Goal: Share content: Share content

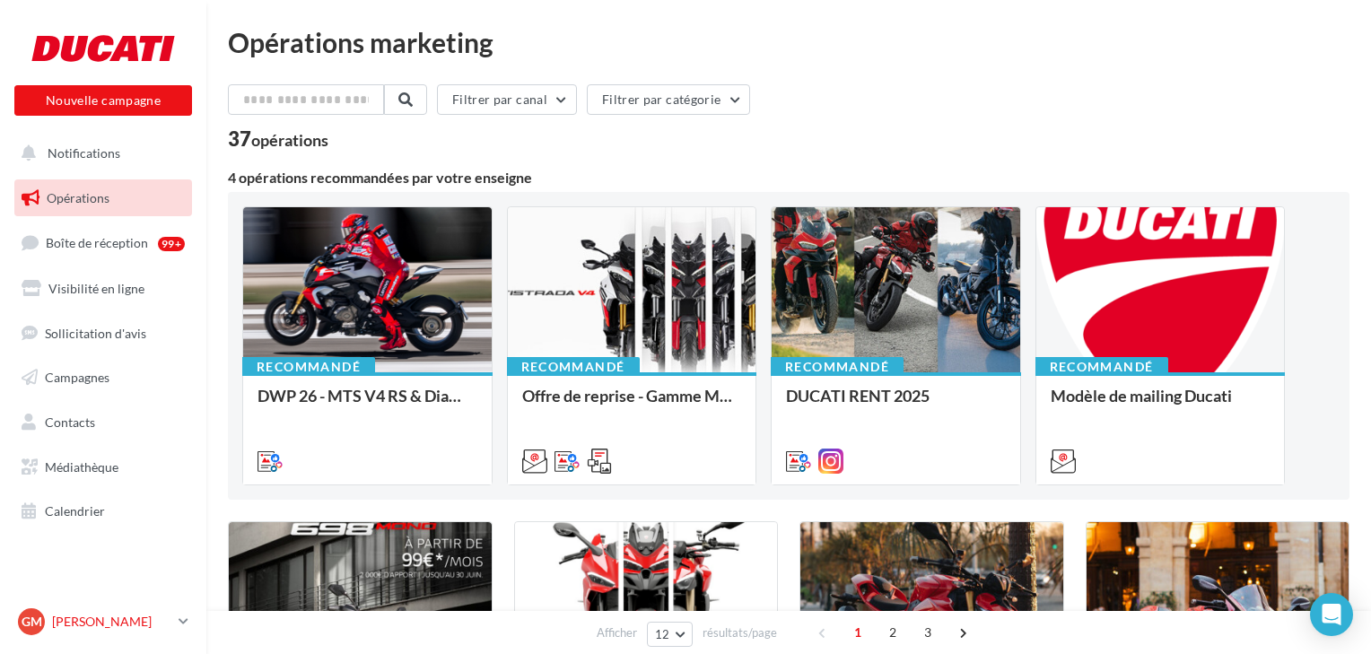
click at [191, 623] on link "GM Guillaume MAHIEU desmo-rouen@hotmail.fr" at bounding box center [103, 622] width 178 height 34
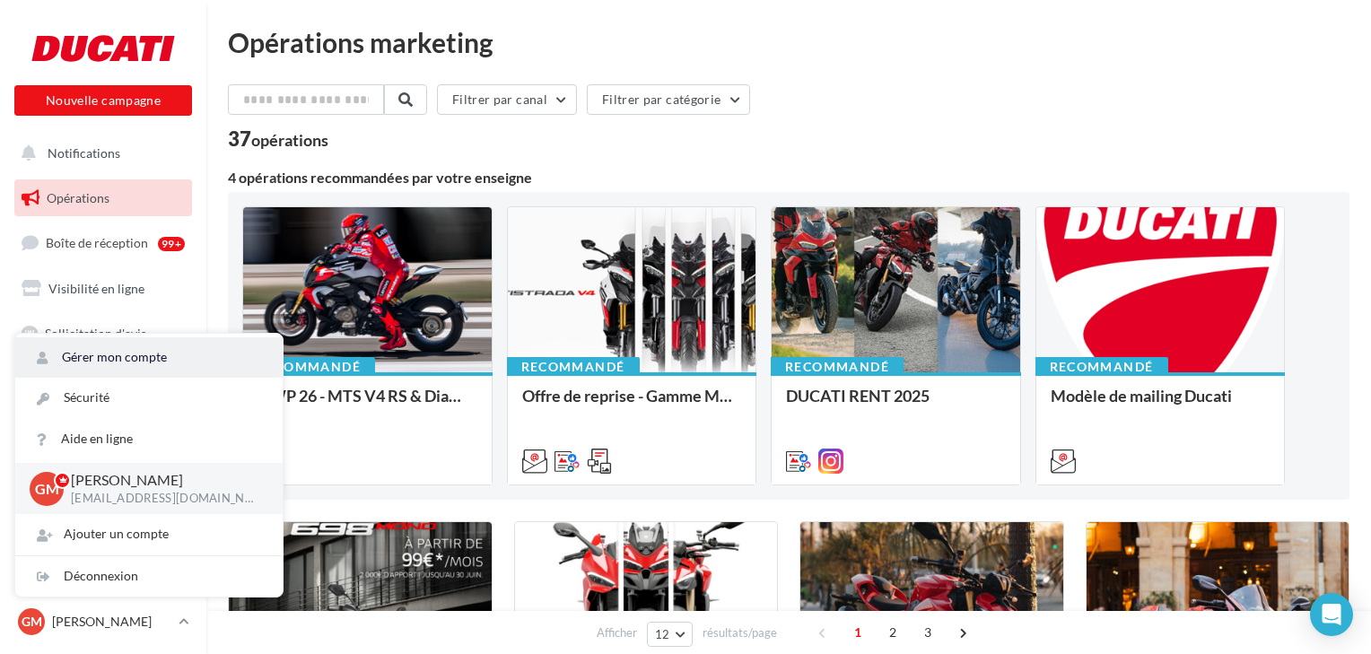
click at [75, 355] on link "Gérer mon compte" at bounding box center [148, 357] width 267 height 40
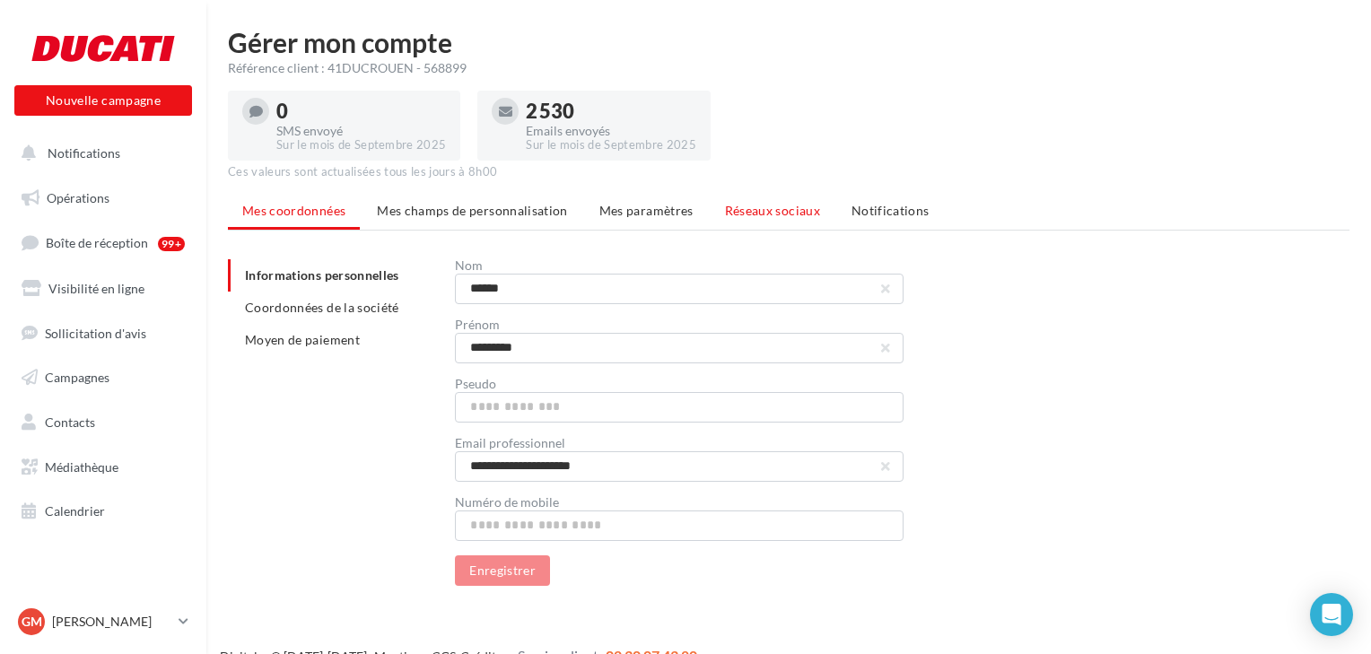
click at [782, 208] on span "Réseaux sociaux" at bounding box center [772, 210] width 95 height 15
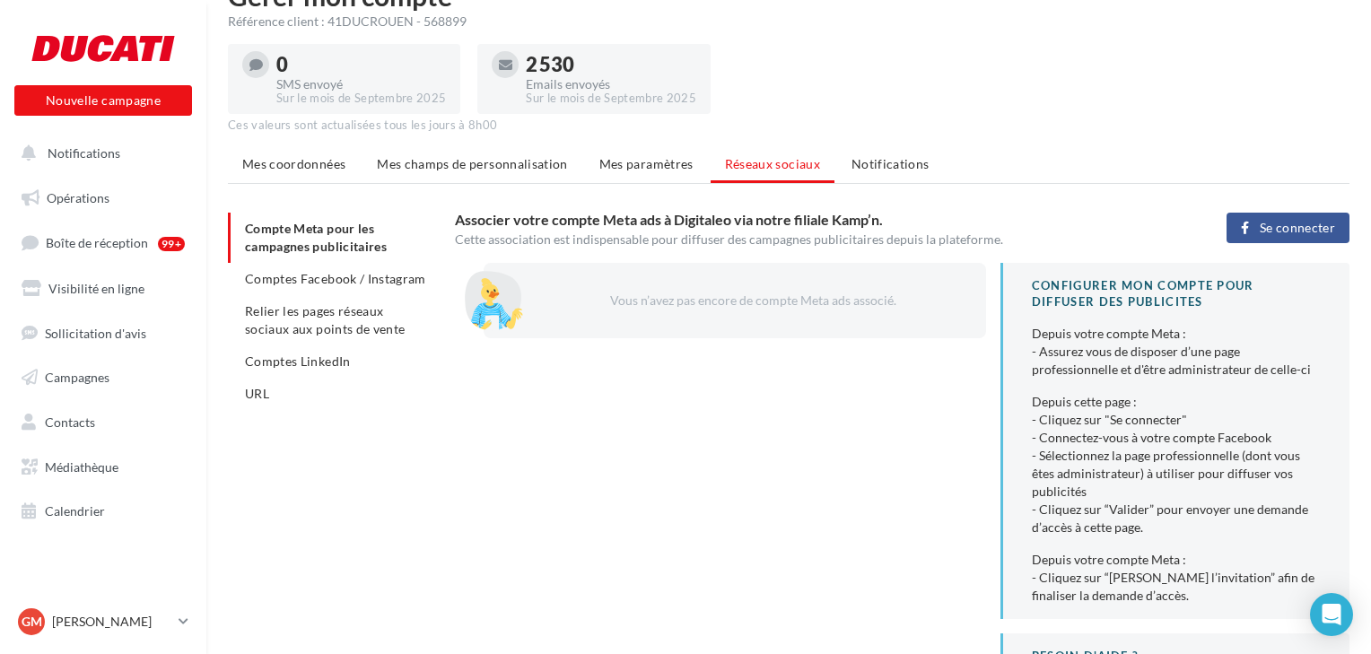
scroll to position [72, 0]
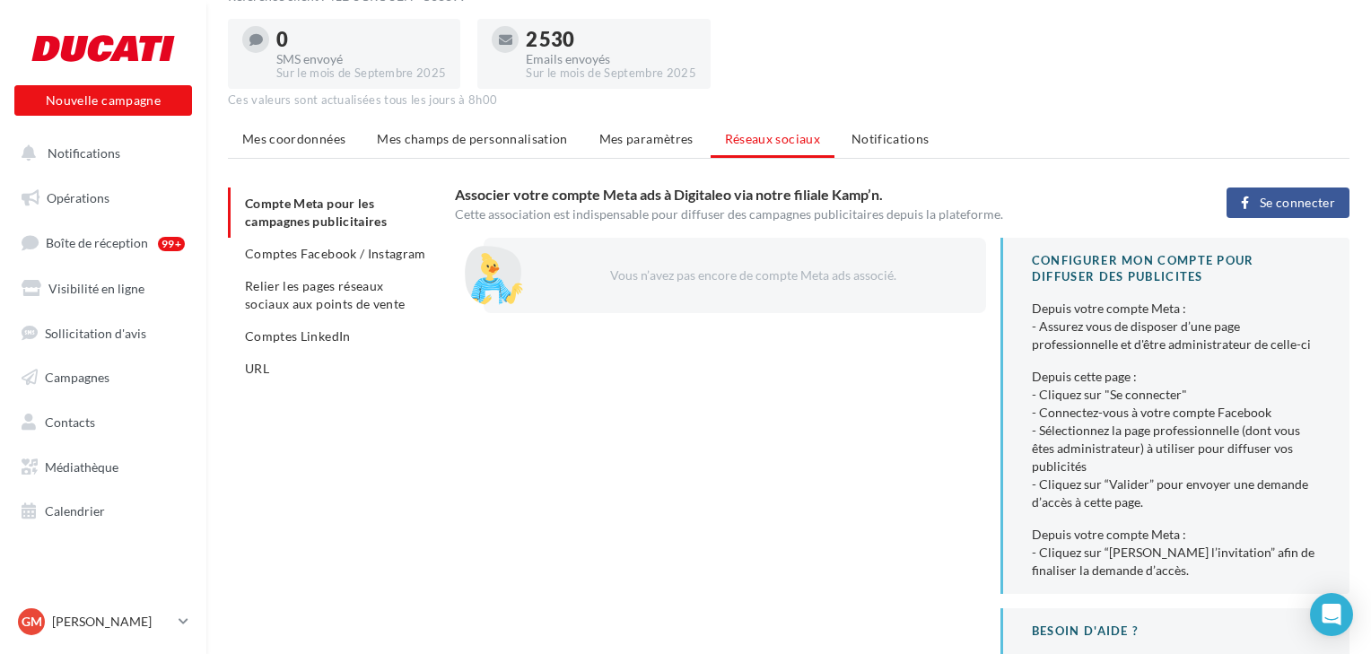
click at [768, 305] on div "Vous n’avez pas encore de compte Meta ads associé." at bounding box center [734, 275] width 502 height 75
click at [372, 257] on span "Comptes Facebook / Instagram" at bounding box center [335, 253] width 181 height 15
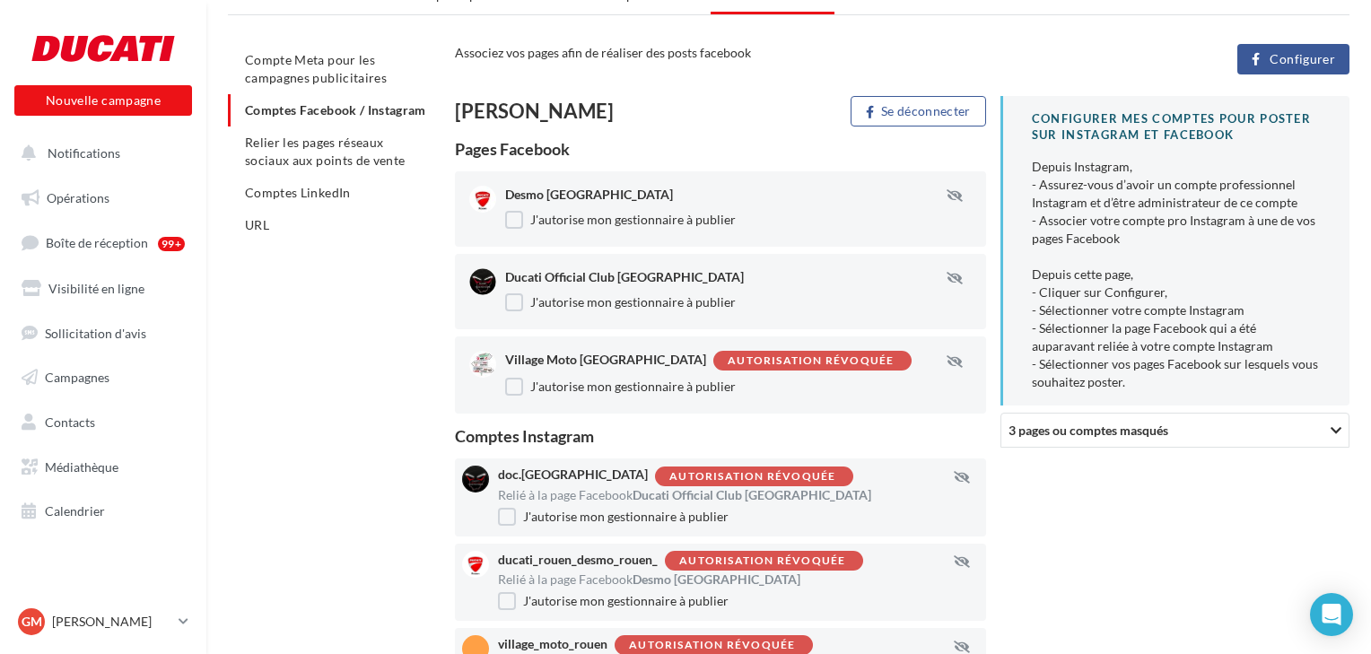
scroll to position [353, 0]
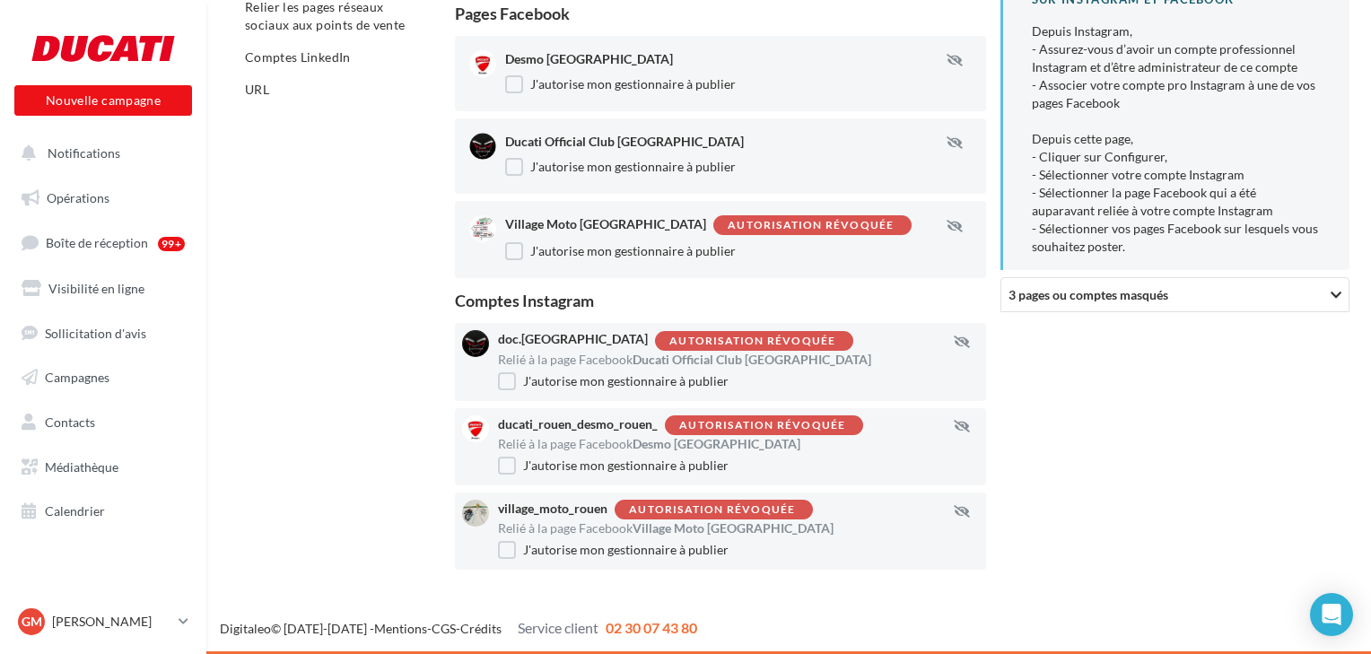
click at [606, 431] on div "ducati_rouen_desmo_rouen_ Autorisation révoquée" at bounding box center [718, 425] width 441 height 20
click at [750, 422] on div "Autorisation révoquée" at bounding box center [762, 426] width 166 height 12
click at [644, 463] on label "J'autorise mon gestionnaire à publier" at bounding box center [613, 466] width 231 height 18
click at [747, 427] on div "Autorisation révoquée" at bounding box center [762, 426] width 166 height 12
click at [747, 426] on div "Autorisation révoquée" at bounding box center [762, 426] width 166 height 12
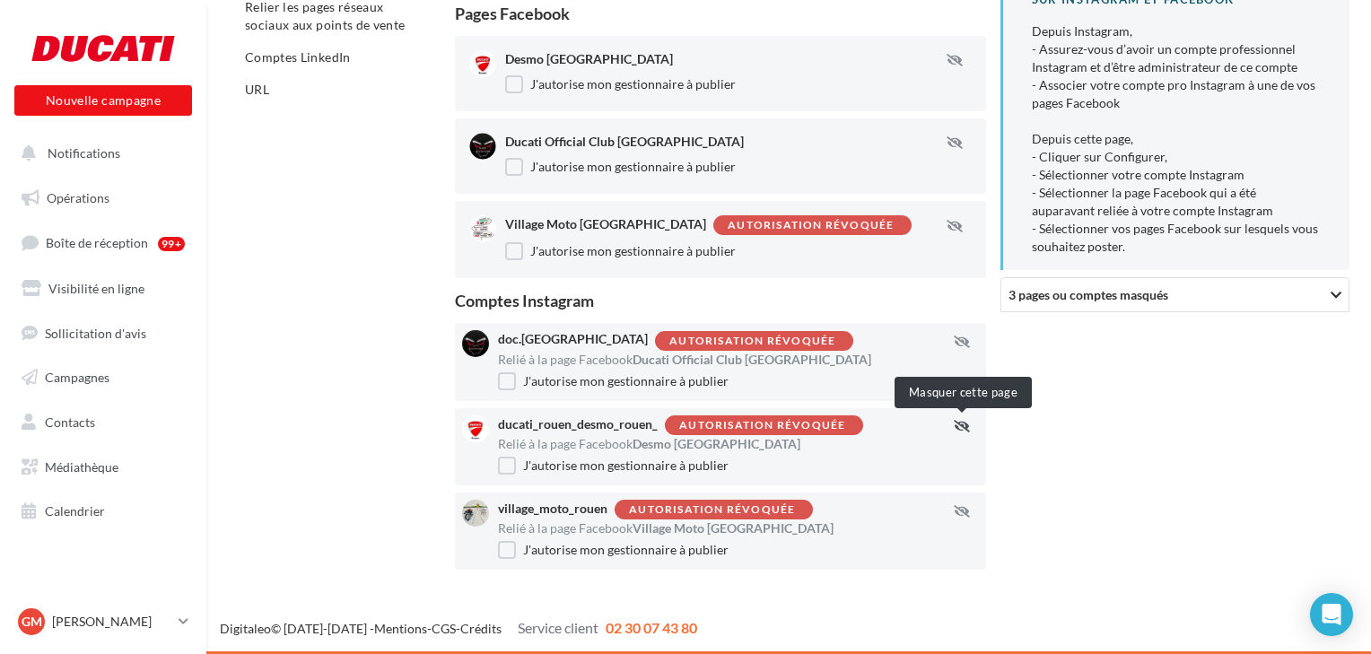
click at [963, 427] on icon "button" at bounding box center [962, 426] width 16 height 13
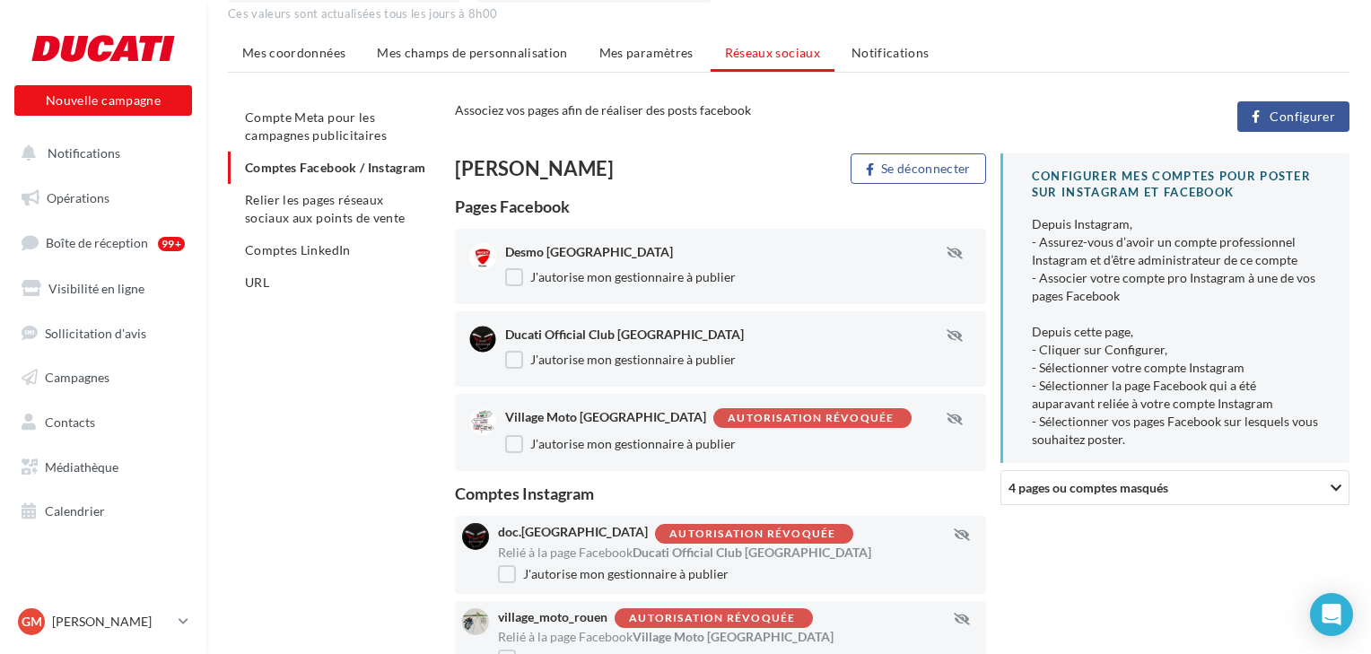
scroll to position [268, 0]
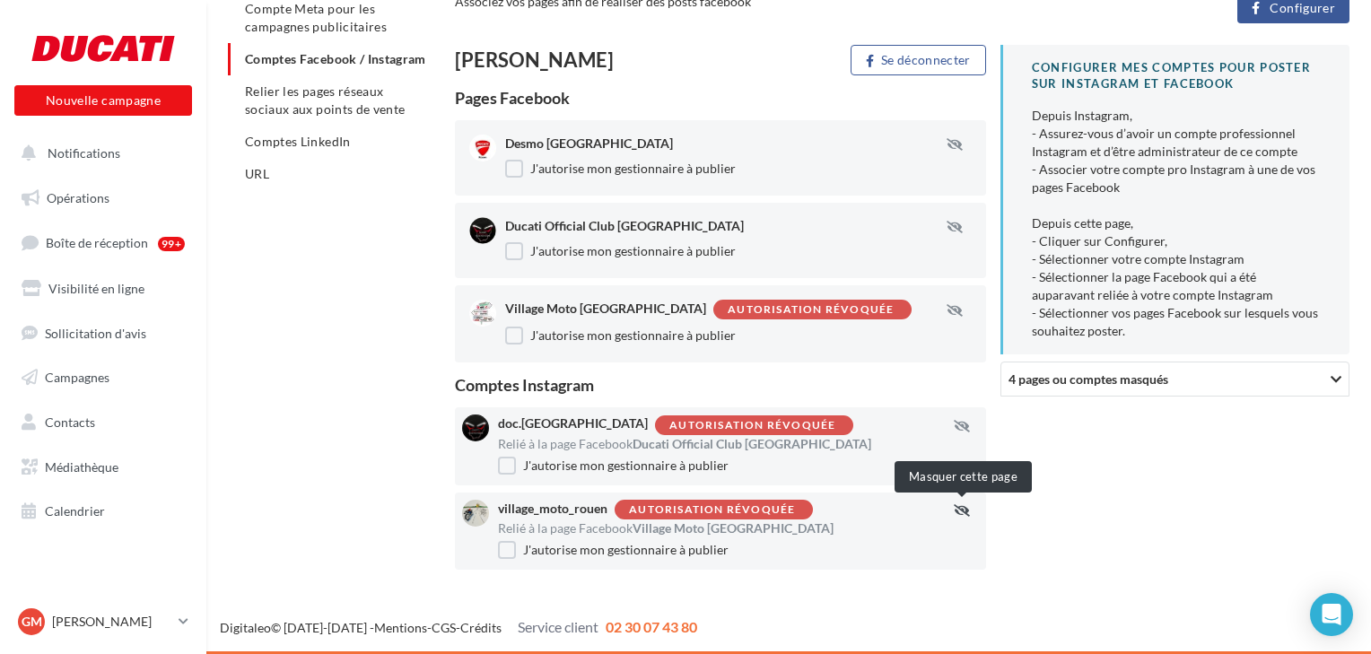
click at [959, 509] on icon "button" at bounding box center [962, 510] width 16 height 13
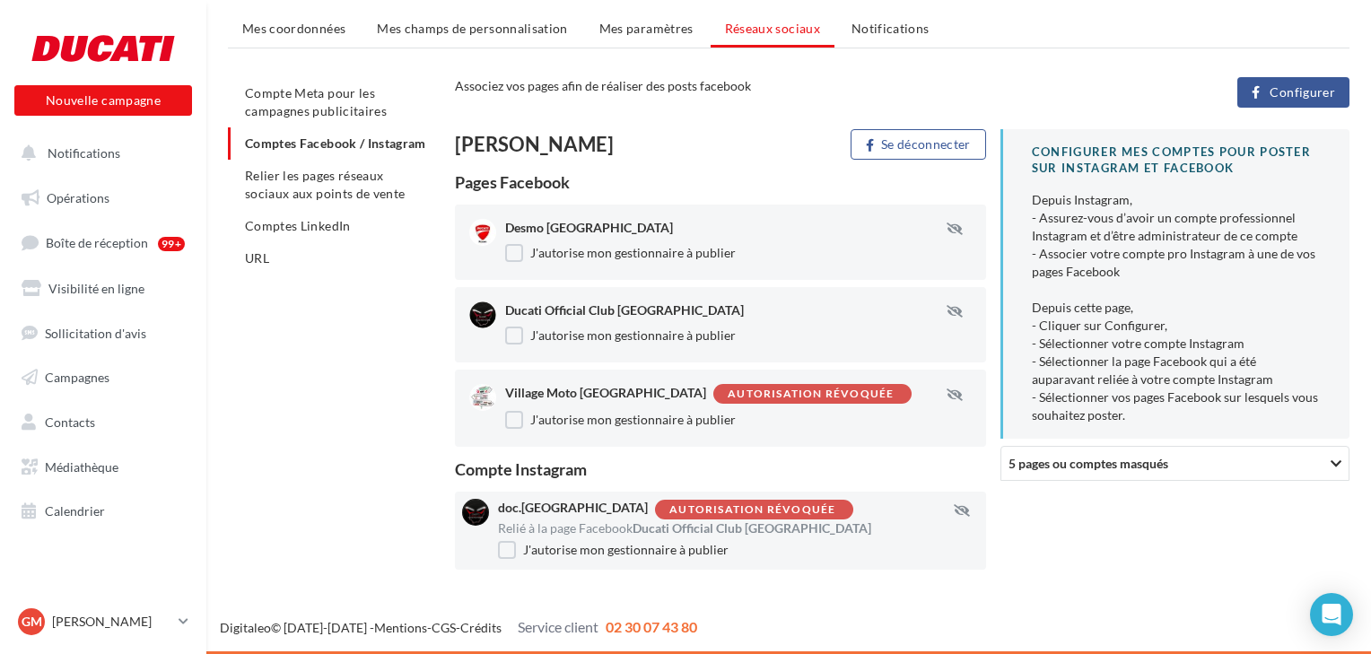
click at [1164, 467] on span "5 pages ou comptes masqués" at bounding box center [1088, 463] width 160 height 15
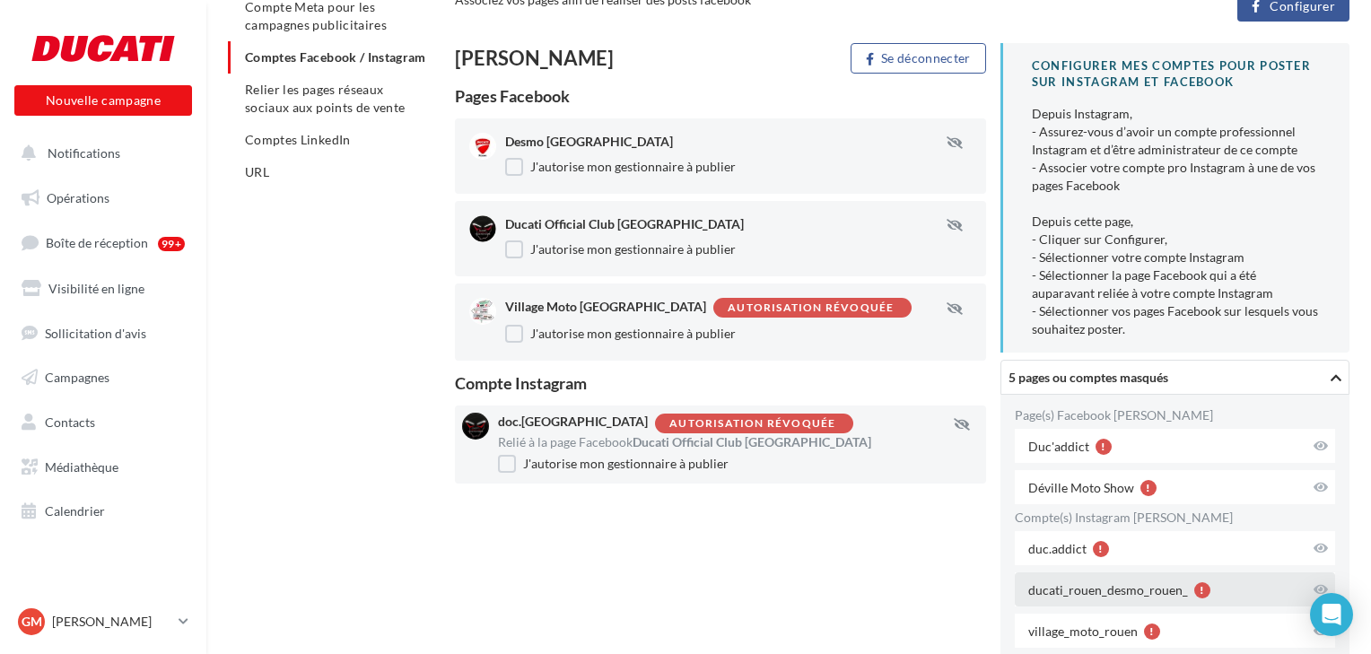
click at [1120, 590] on div "ducati_rouen_desmo_rouen_" at bounding box center [1108, 590] width 160 height 18
click at [1313, 588] on icon at bounding box center [1320, 589] width 14 height 13
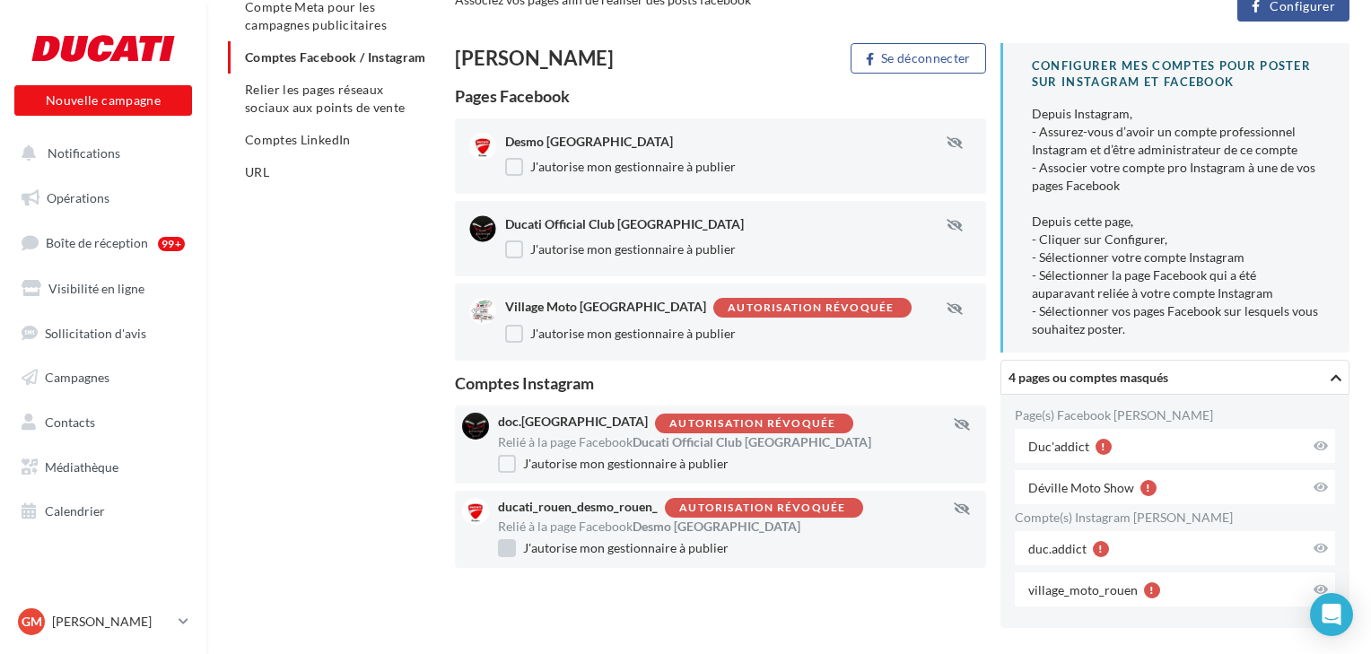
click at [502, 545] on label "J'autorise mon gestionnaire à publier" at bounding box center [613, 548] width 231 height 18
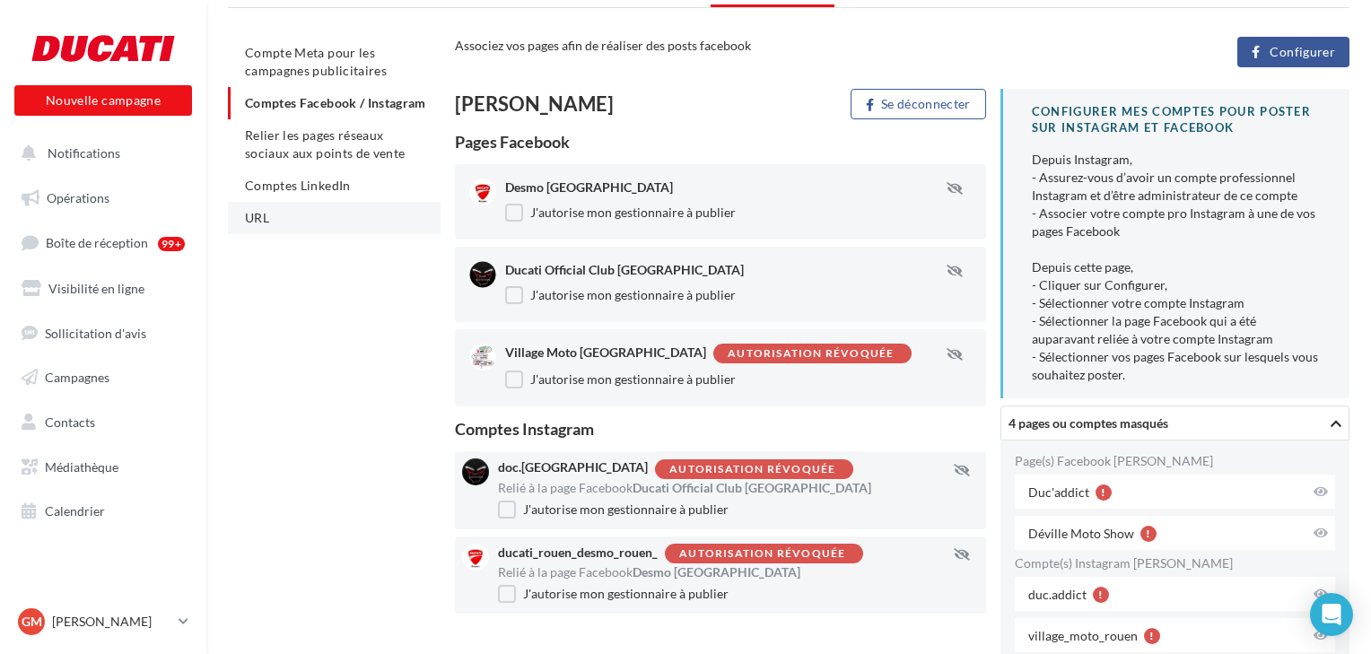
scroll to position [196, 0]
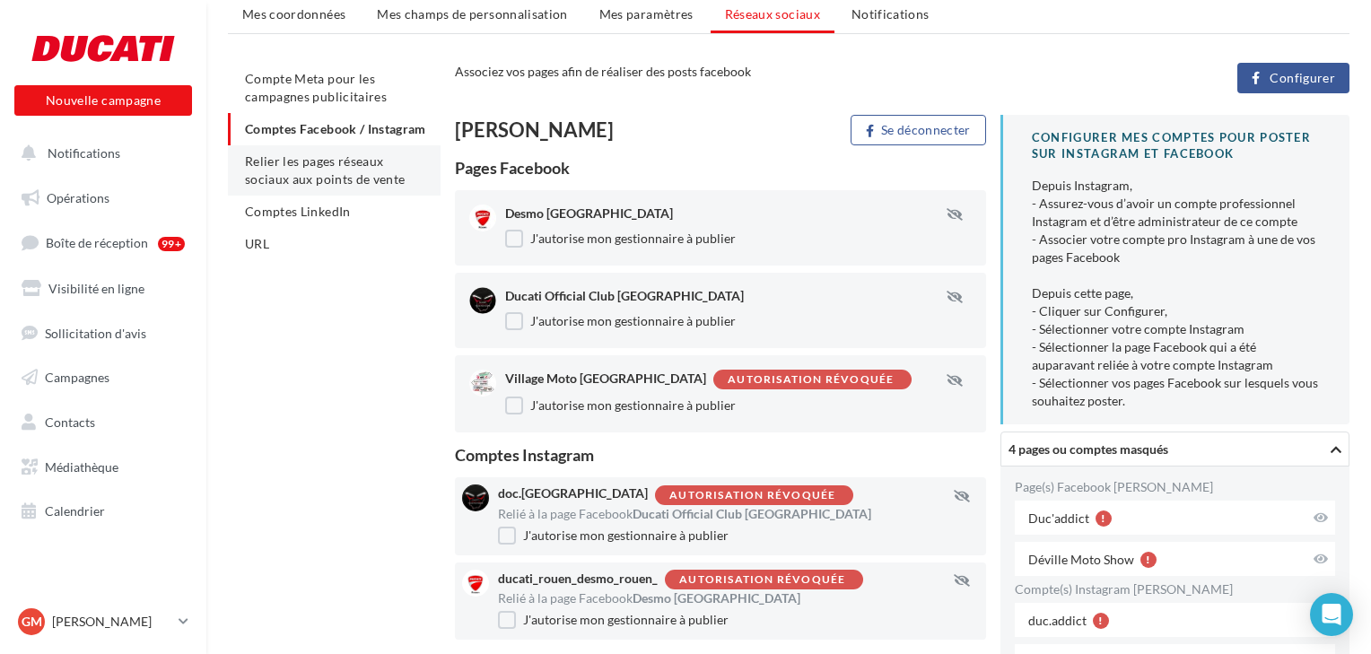
click at [317, 187] on span "Relier les pages réseaux sociaux aux points de vente" at bounding box center [325, 169] width 160 height 33
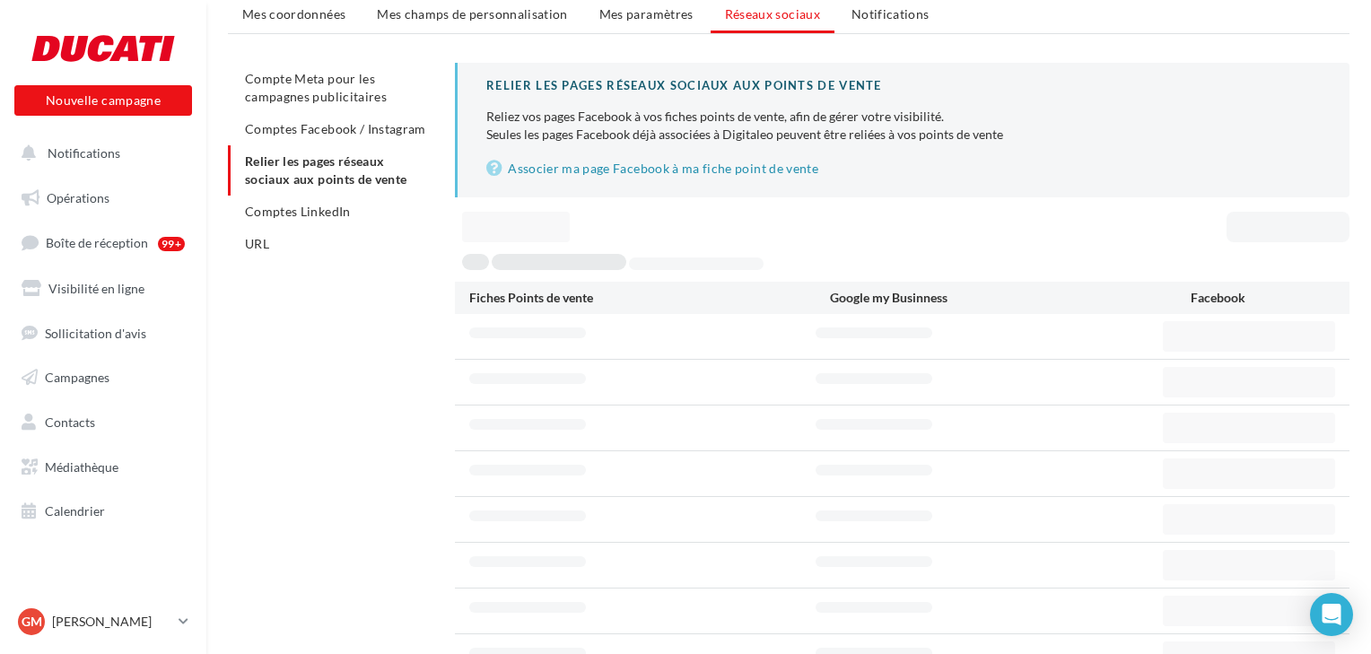
scroll to position [29, 0]
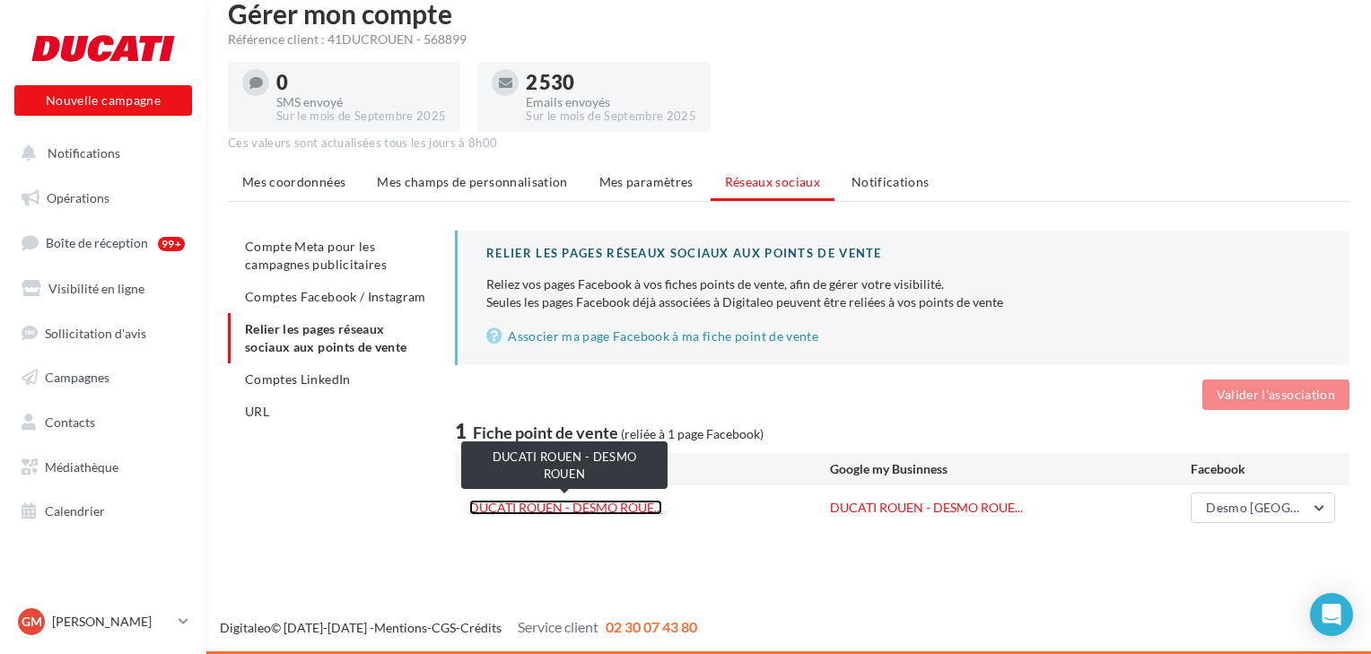
click at [573, 509] on link "DUCATI ROUEN - DESMO ROUE..." at bounding box center [565, 507] width 193 height 15
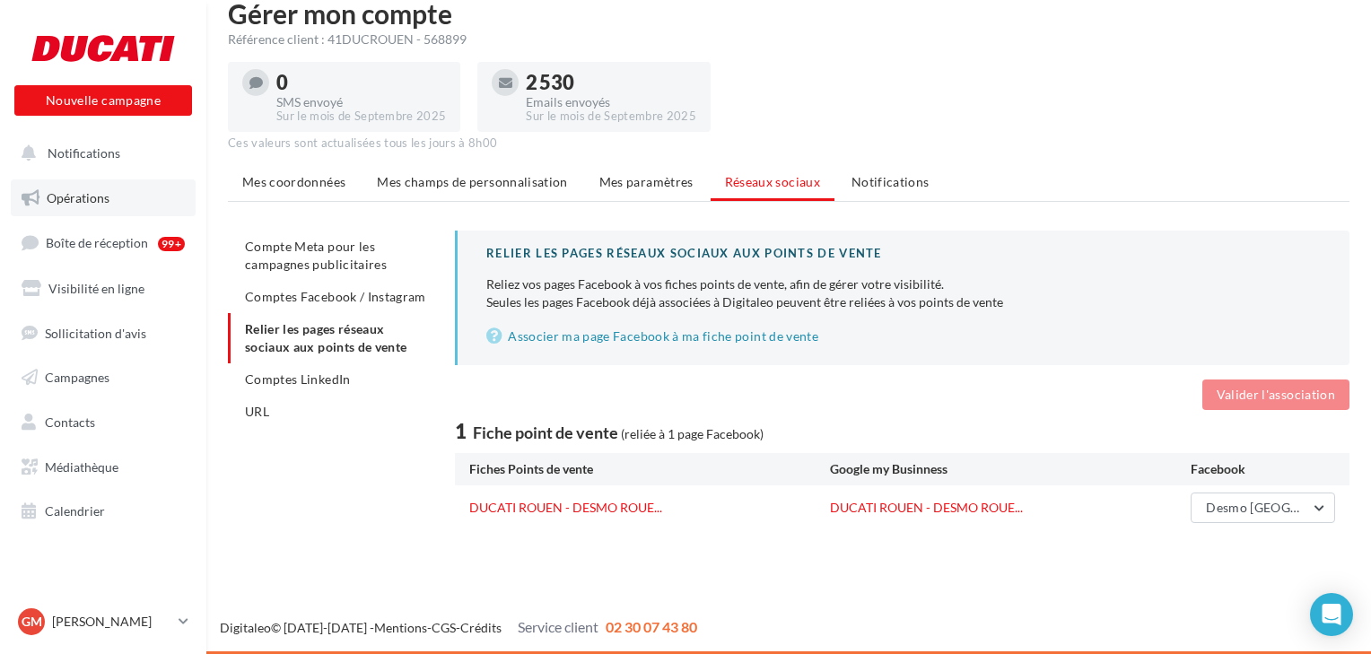
click at [75, 194] on span "Opérations" at bounding box center [78, 197] width 63 height 15
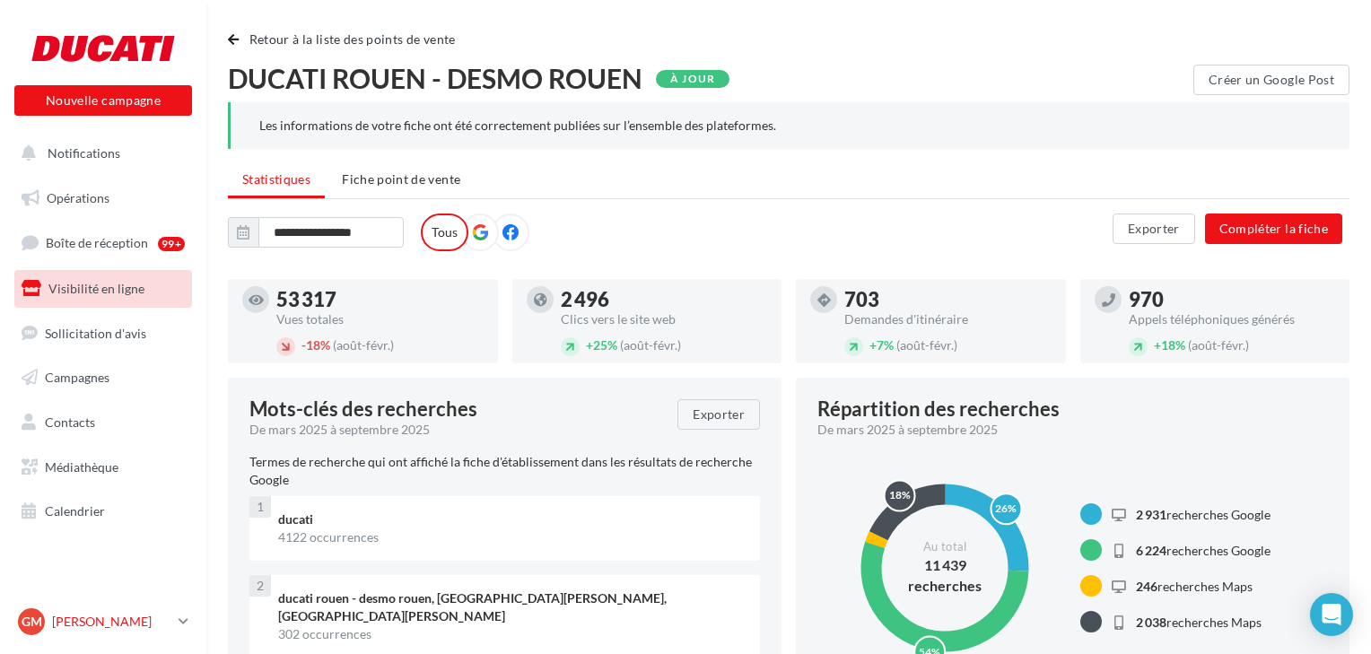
click at [179, 629] on link "GM [PERSON_NAME] [EMAIL_ADDRESS][DOMAIN_NAME]" at bounding box center [103, 622] width 178 height 34
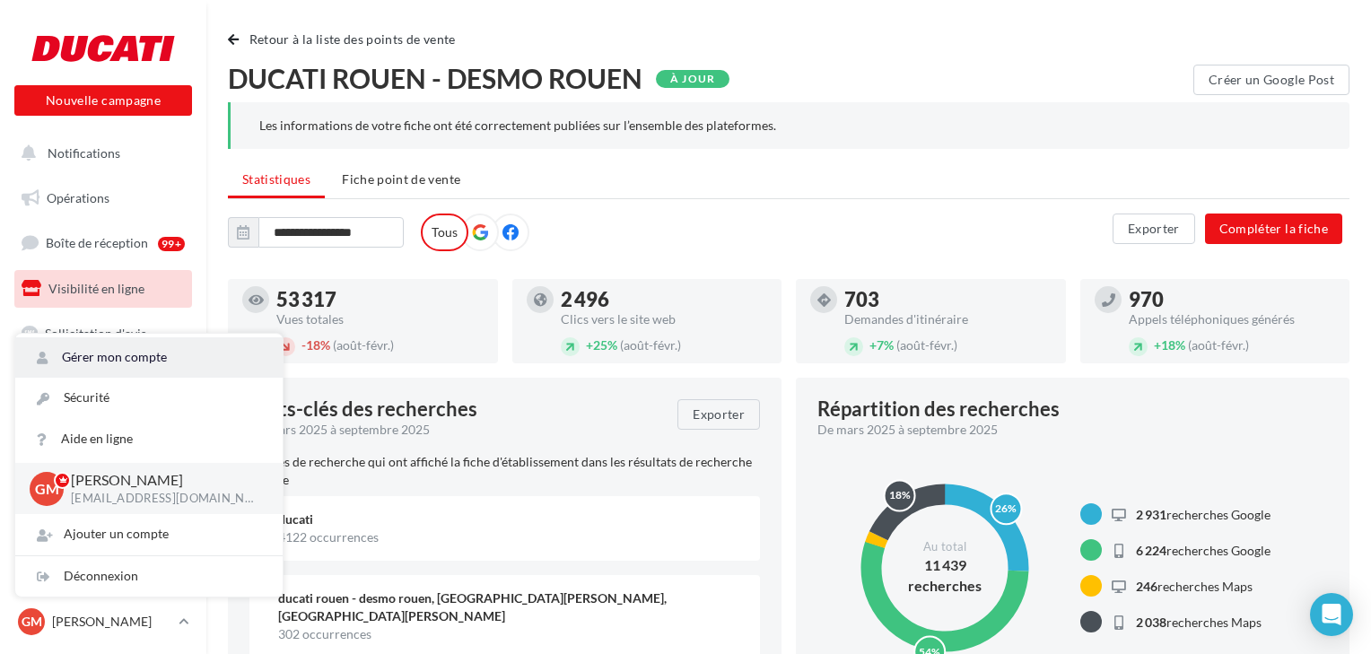
click at [105, 361] on link "Gérer mon compte" at bounding box center [148, 357] width 267 height 40
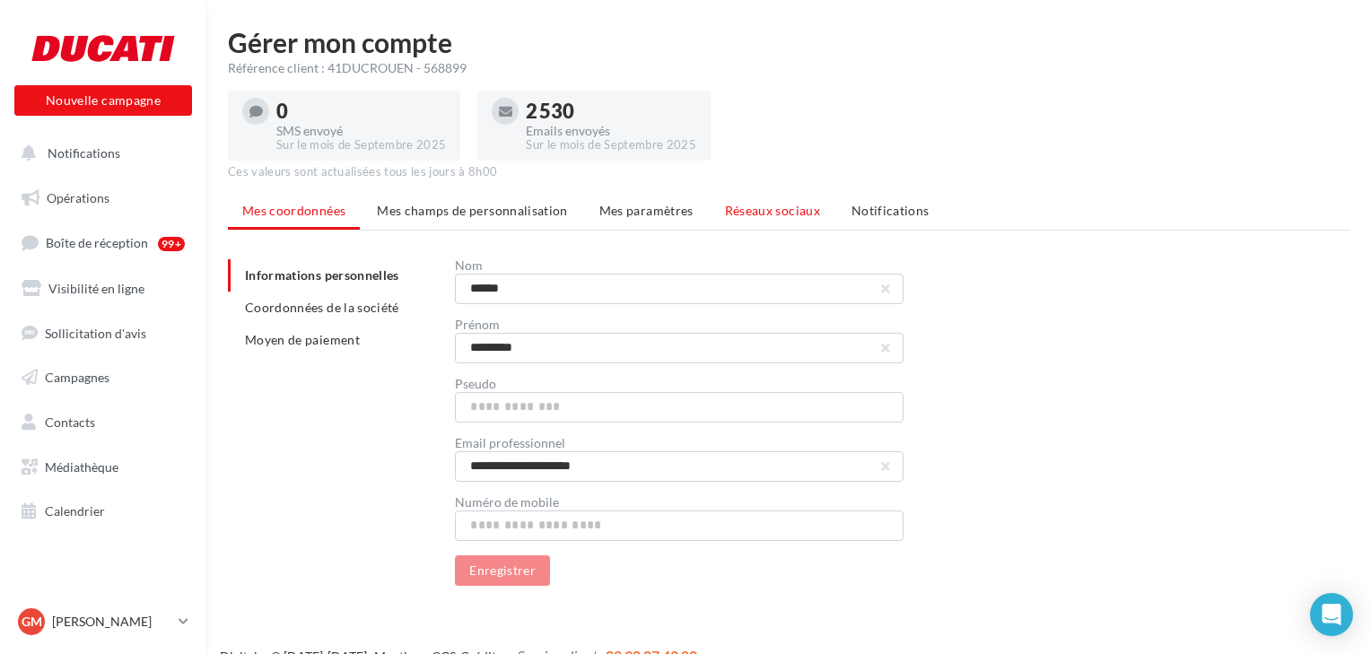
click at [733, 208] on span "Réseaux sociaux" at bounding box center [772, 210] width 95 height 15
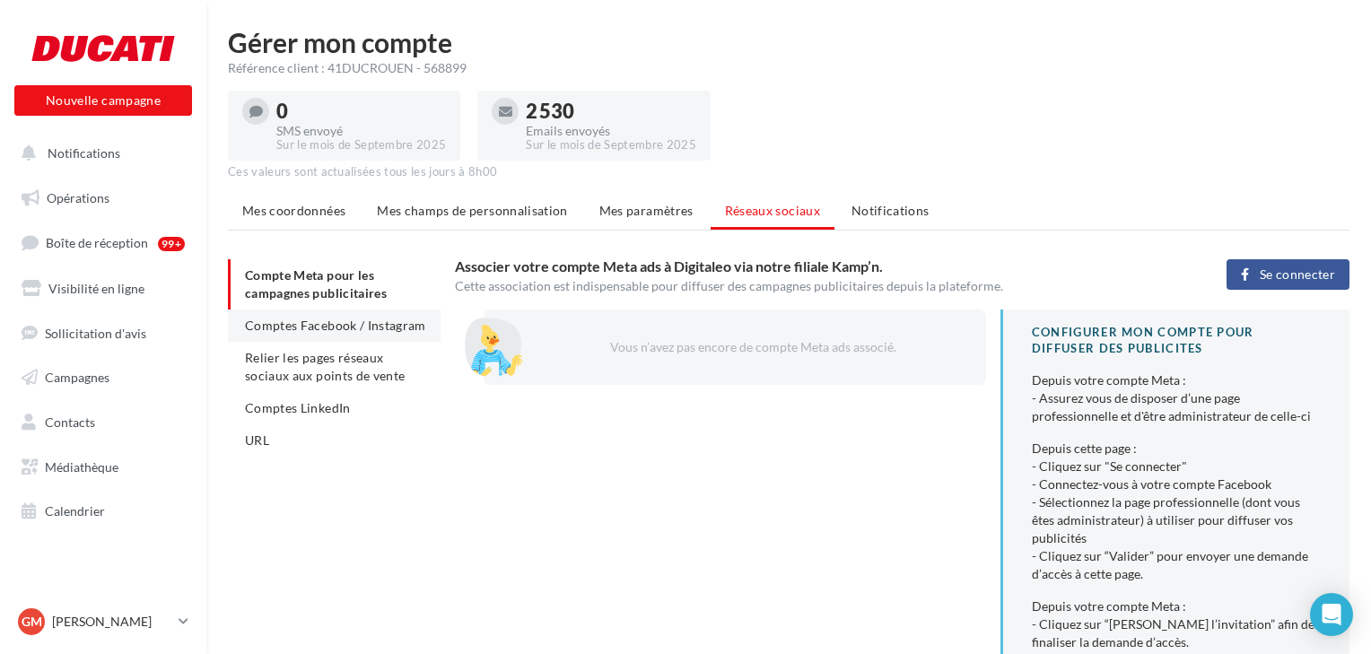
click at [341, 319] on span "Comptes Facebook / Instagram" at bounding box center [335, 325] width 181 height 15
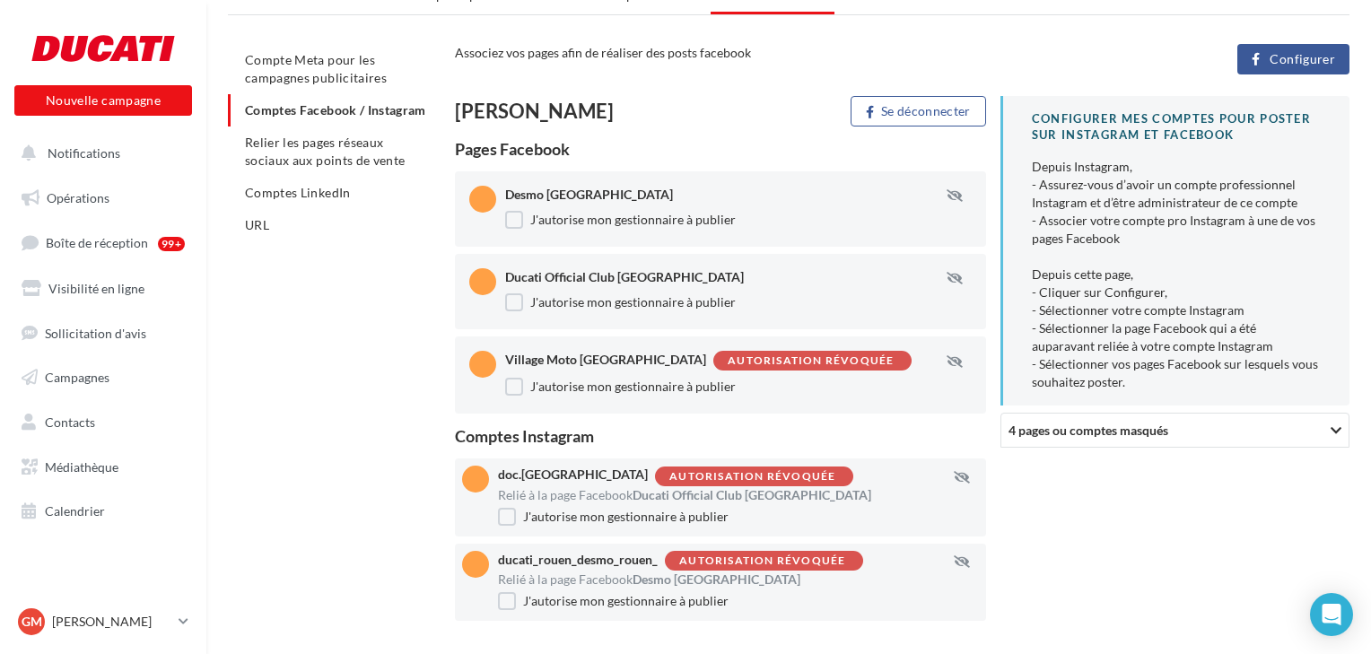
scroll to position [268, 0]
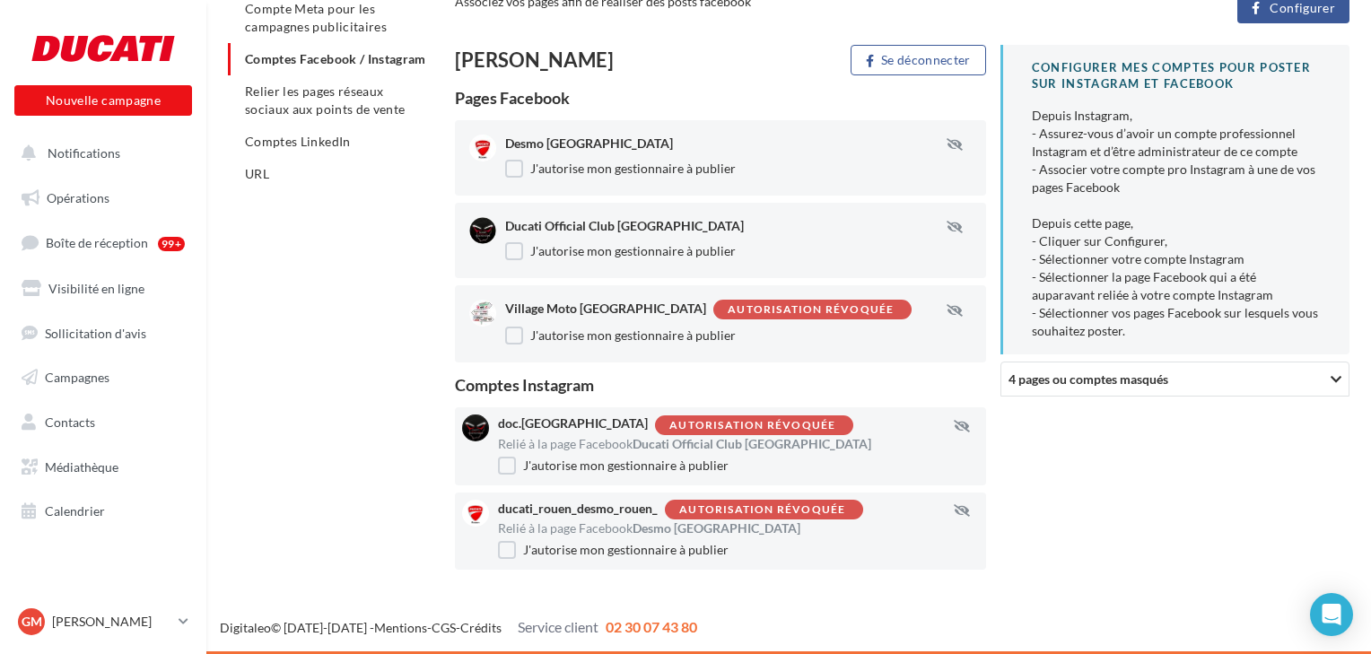
click at [780, 457] on div "J'autorise mon gestionnaire à publier" at bounding box center [738, 466] width 481 height 18
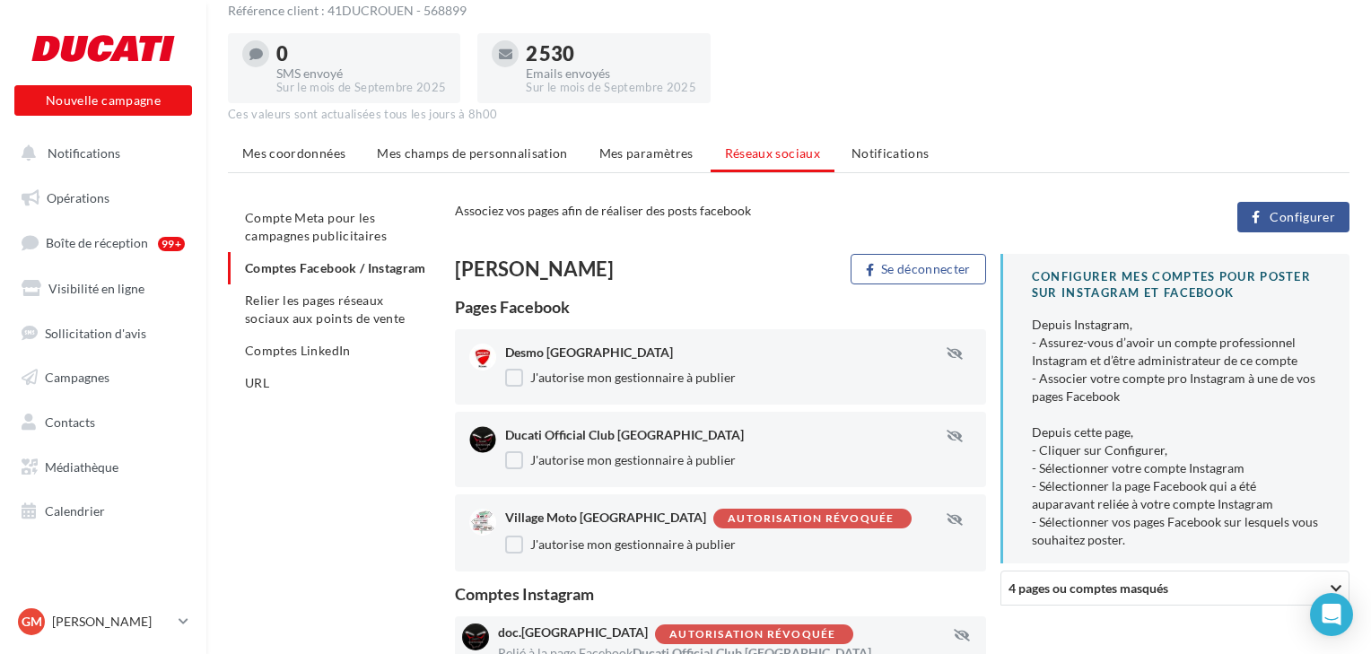
scroll to position [53, 0]
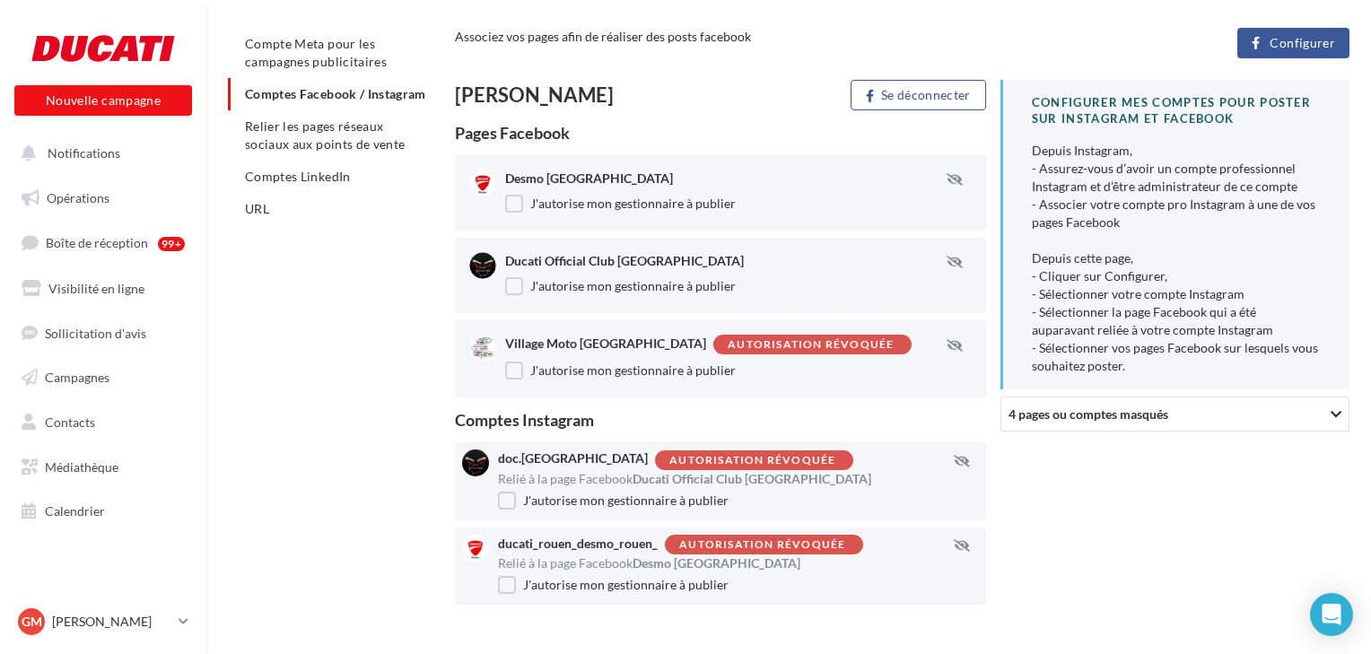
scroll to position [196, 0]
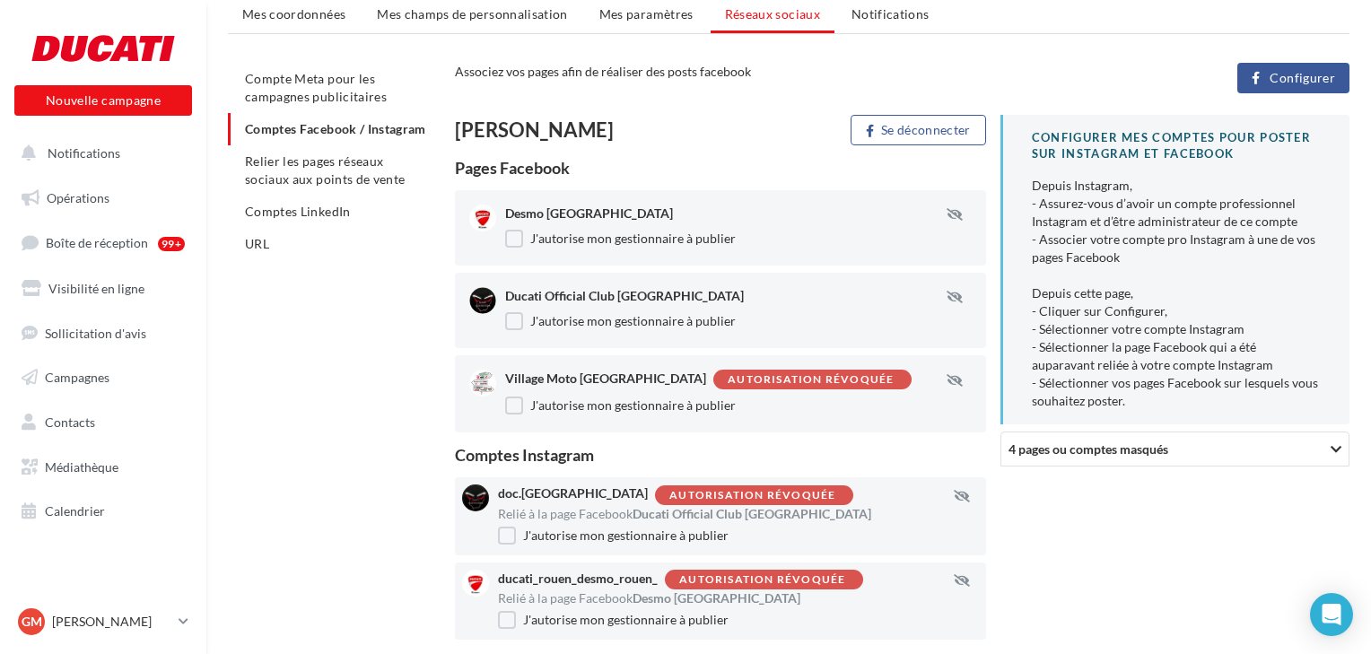
click at [1291, 72] on span "Configurer" at bounding box center [1301, 78] width 65 height 14
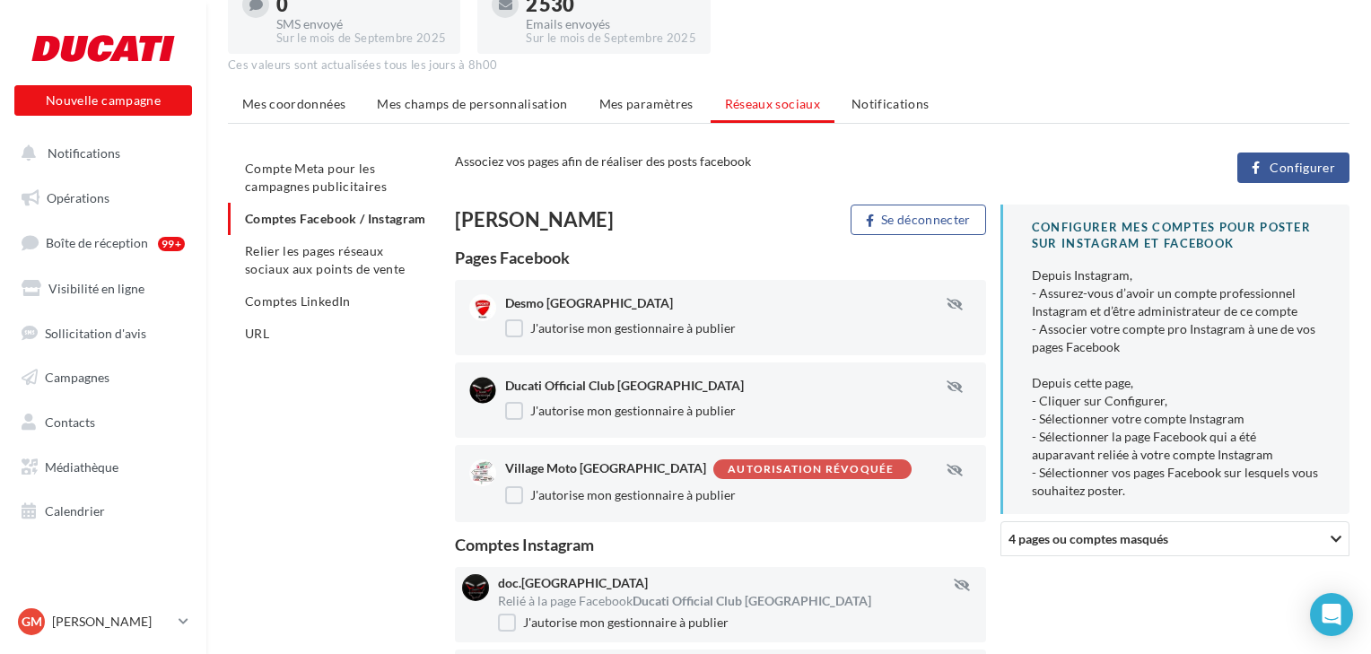
scroll to position [263, 0]
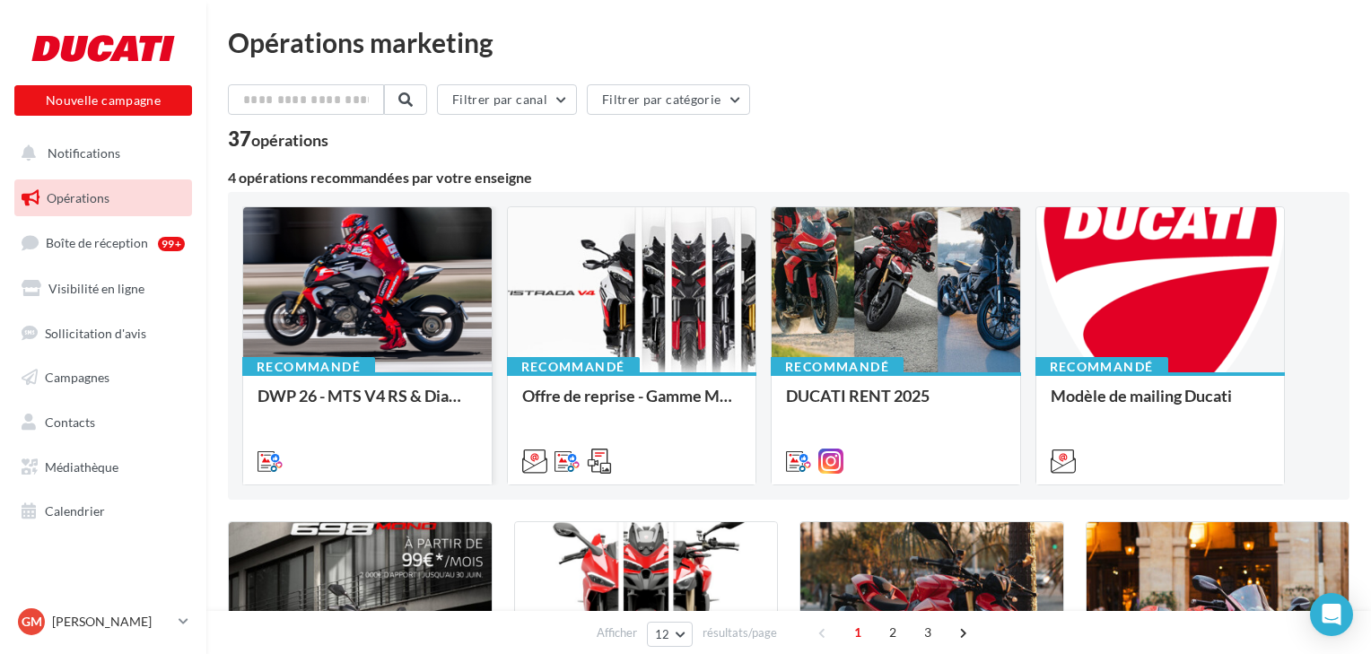
click at [390, 302] on div at bounding box center [367, 290] width 248 height 167
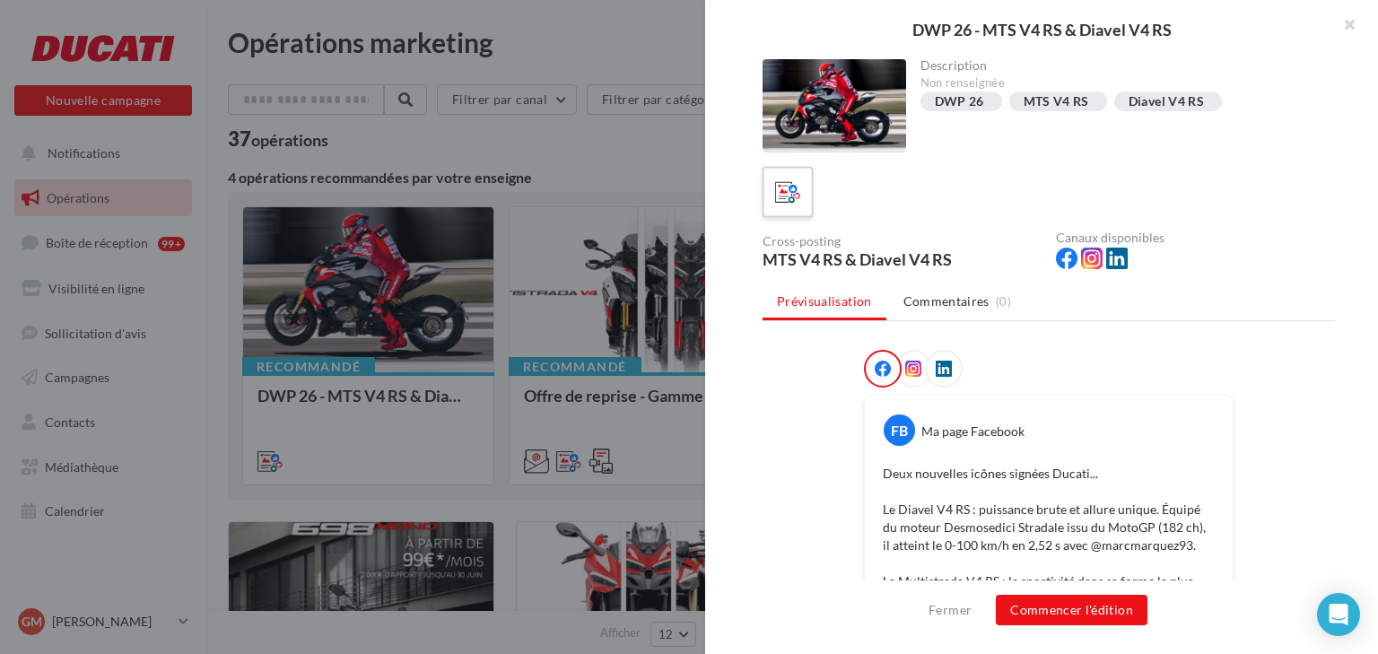
drag, startPoint x: 777, startPoint y: 202, endPoint x: 768, endPoint y: 208, distance: 10.9
click at [776, 204] on icon at bounding box center [788, 192] width 26 height 26
click at [905, 370] on icon at bounding box center [913, 369] width 16 height 16
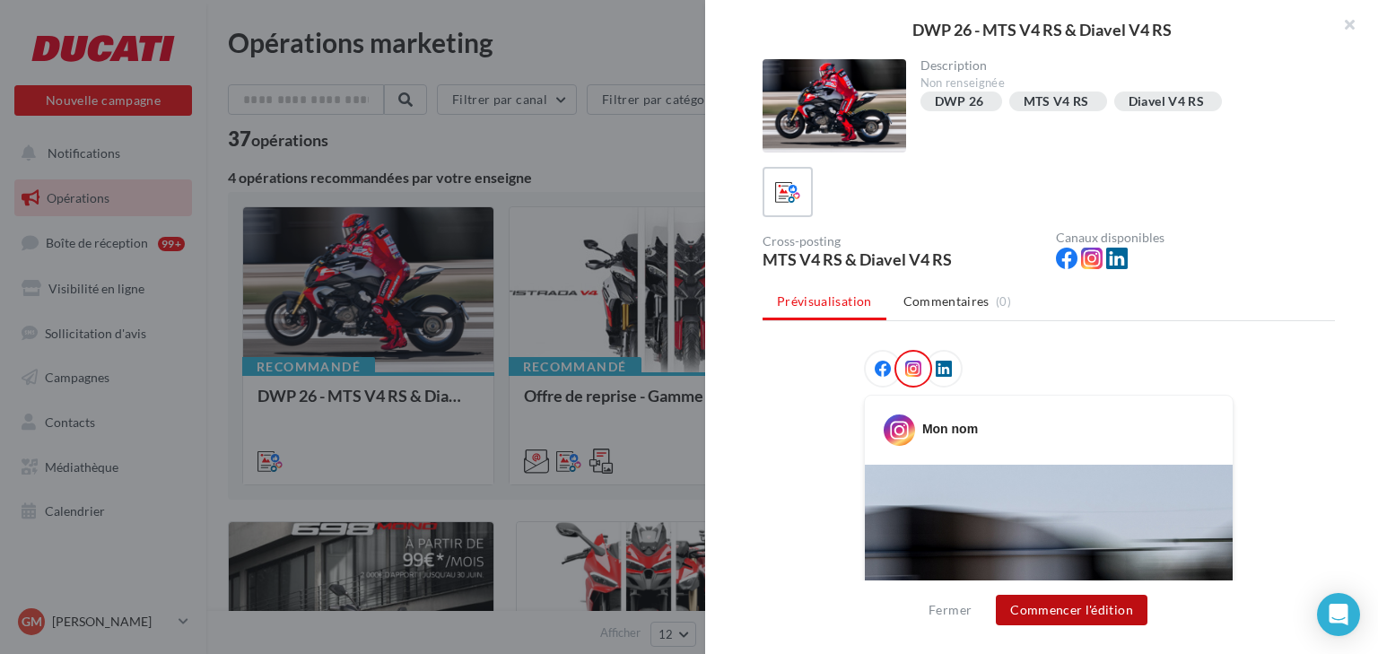
click at [1071, 617] on button "Commencer l'édition" at bounding box center [1072, 610] width 152 height 30
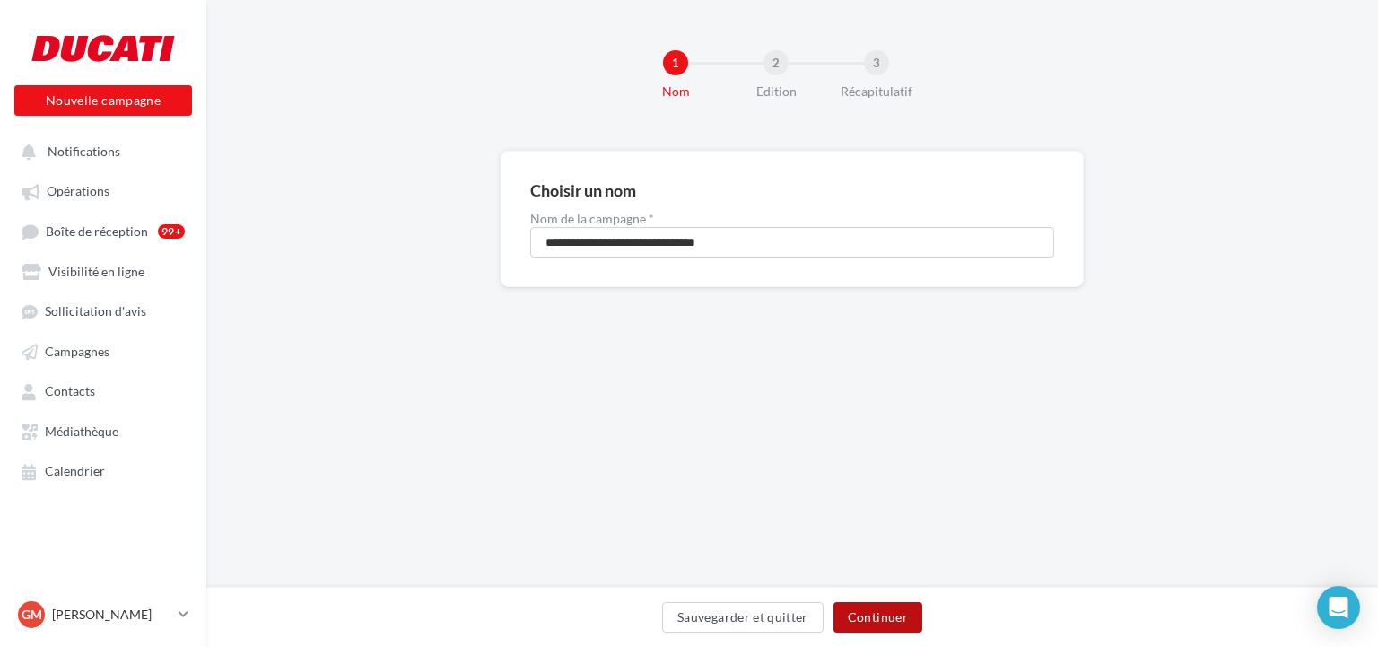
click at [857, 620] on button "Continuer" at bounding box center [877, 617] width 89 height 30
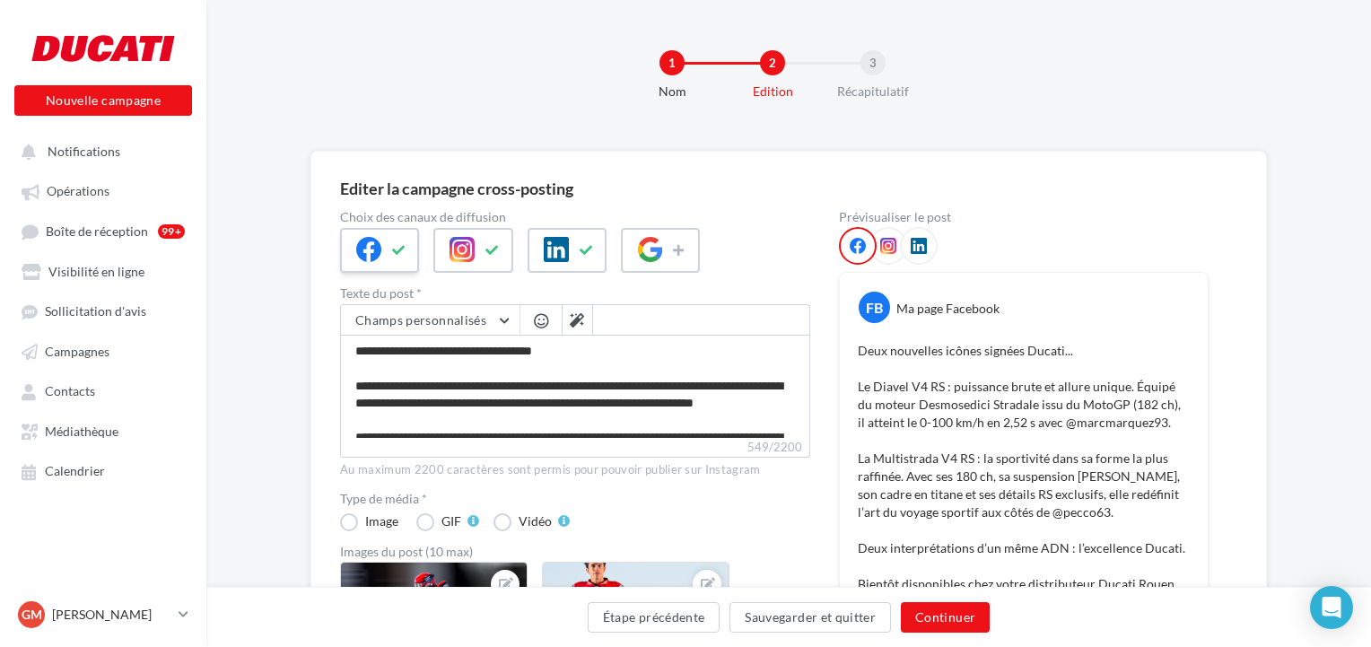
click at [391, 247] on button at bounding box center [399, 250] width 22 height 27
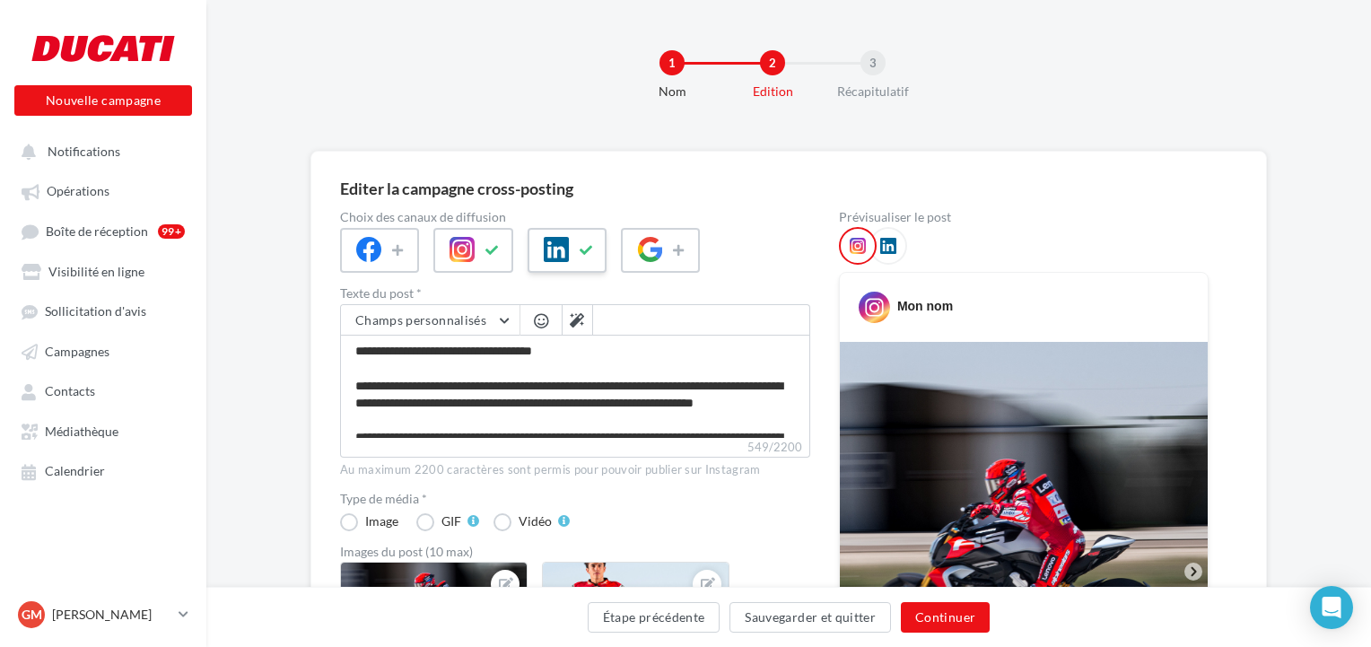
click at [579, 247] on icon at bounding box center [586, 250] width 14 height 13
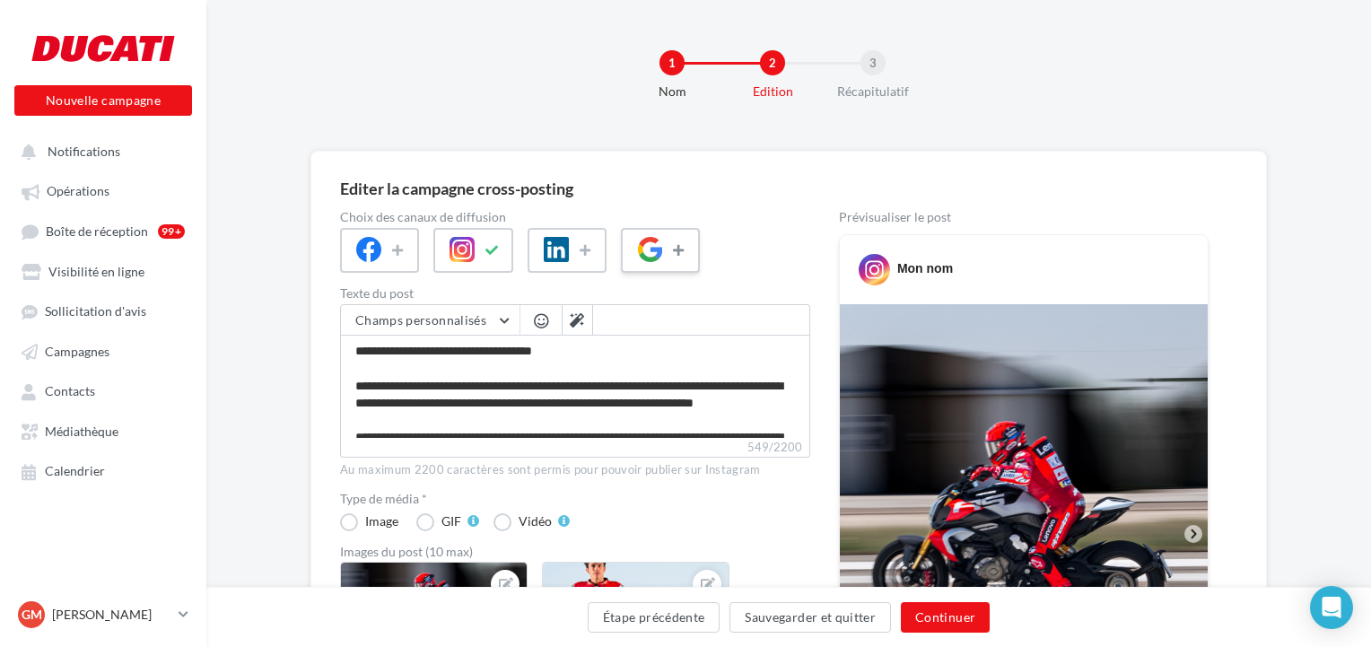
click at [669, 255] on button at bounding box center [680, 250] width 22 height 27
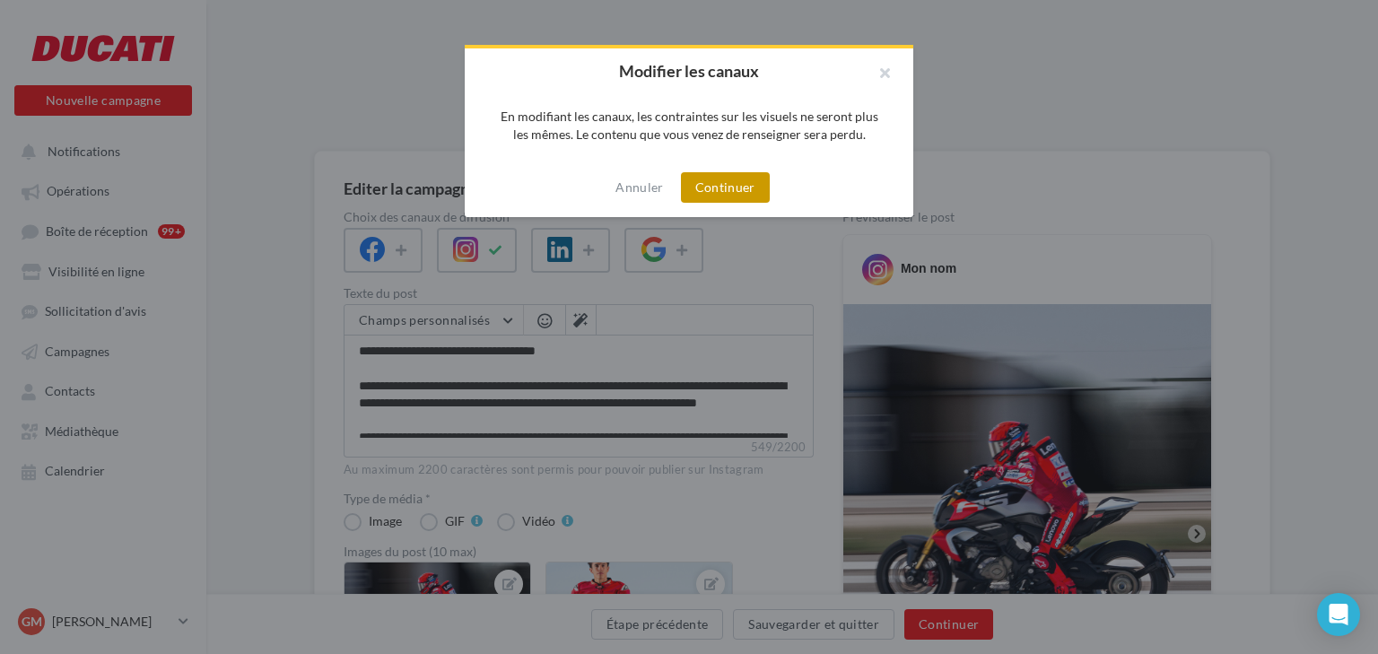
click at [728, 187] on button "Continuer" at bounding box center [725, 187] width 89 height 30
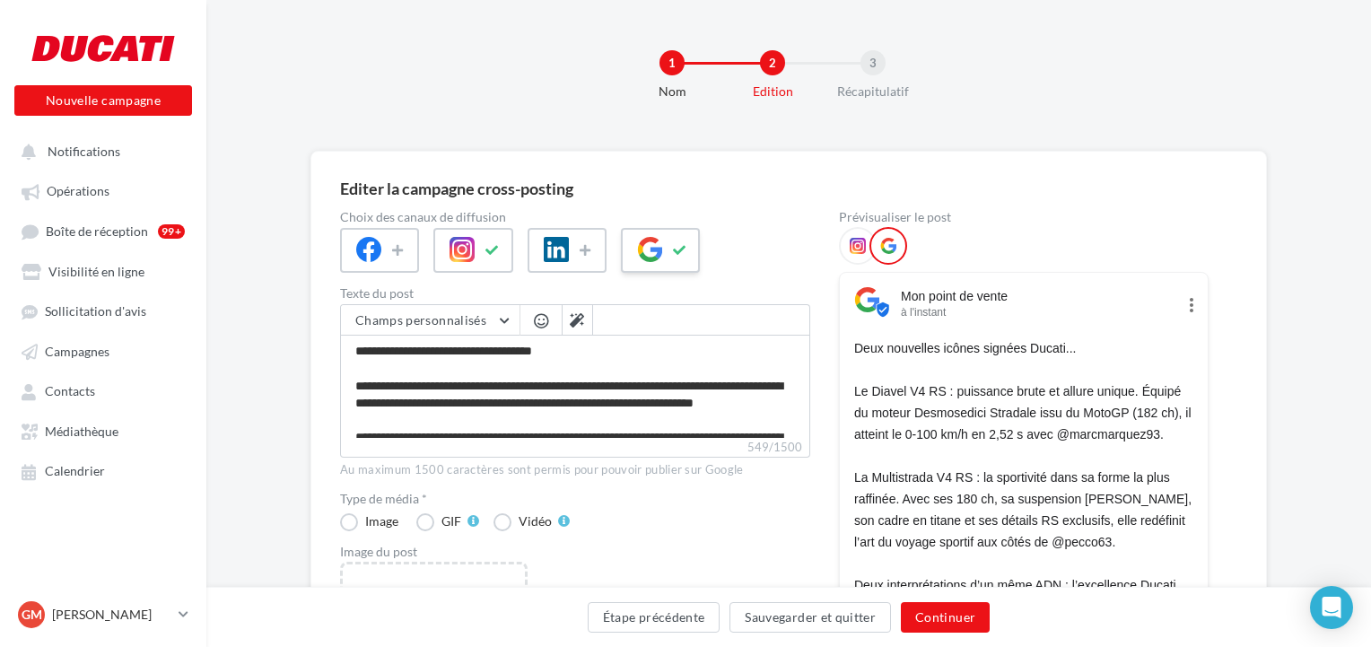
click at [677, 251] on icon at bounding box center [680, 250] width 14 height 13
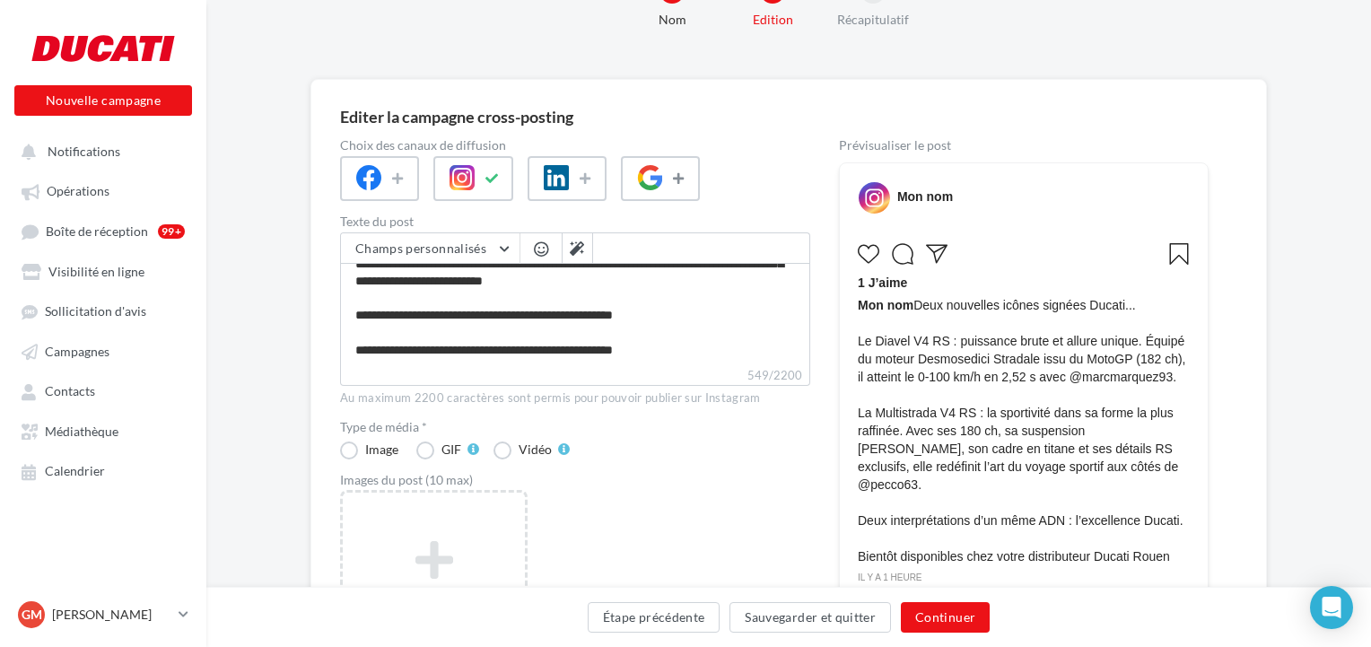
scroll to position [72, 0]
click at [955, 624] on button "Continuer" at bounding box center [945, 617] width 89 height 30
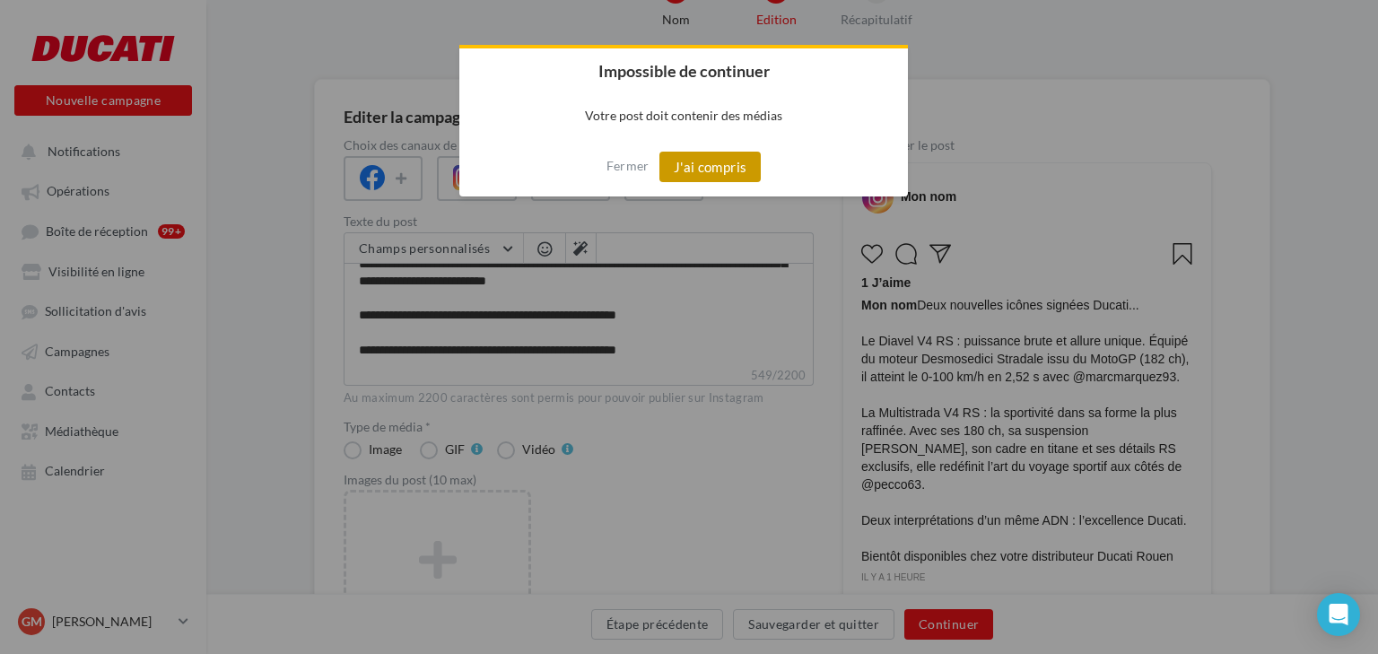
click at [714, 172] on button "J'ai compris" at bounding box center [710, 167] width 102 height 30
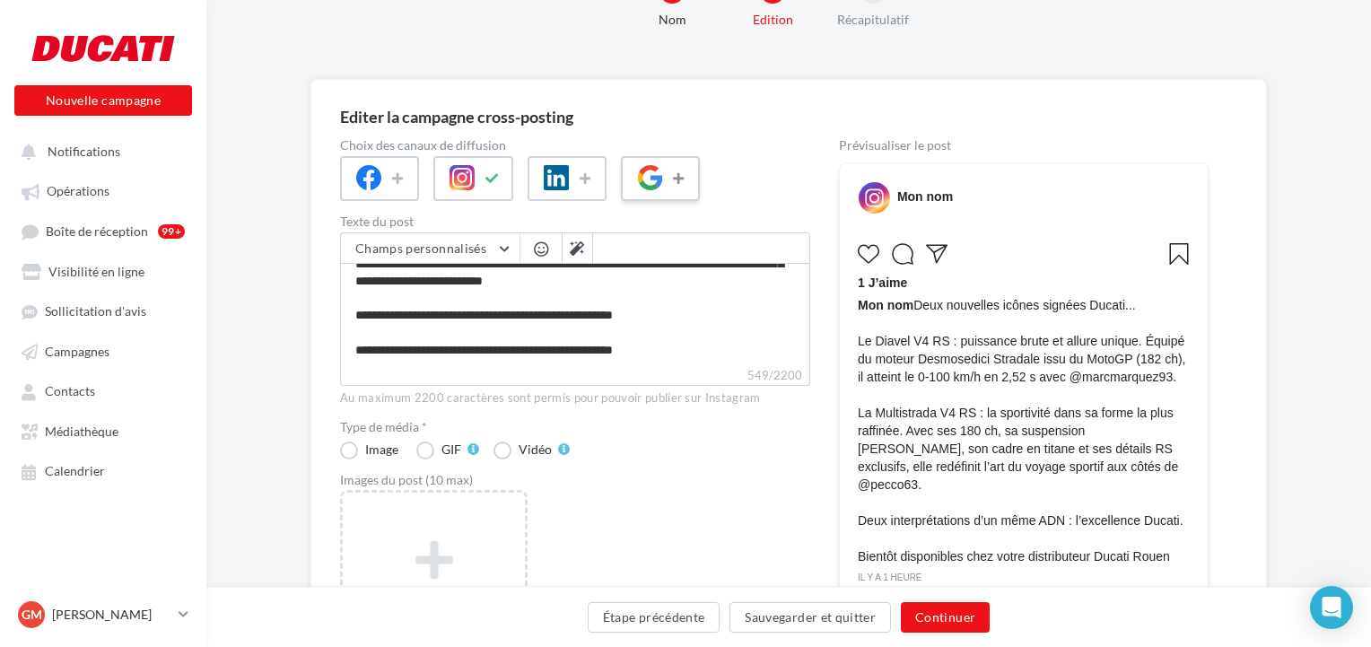
click at [675, 178] on icon at bounding box center [680, 178] width 14 height 13
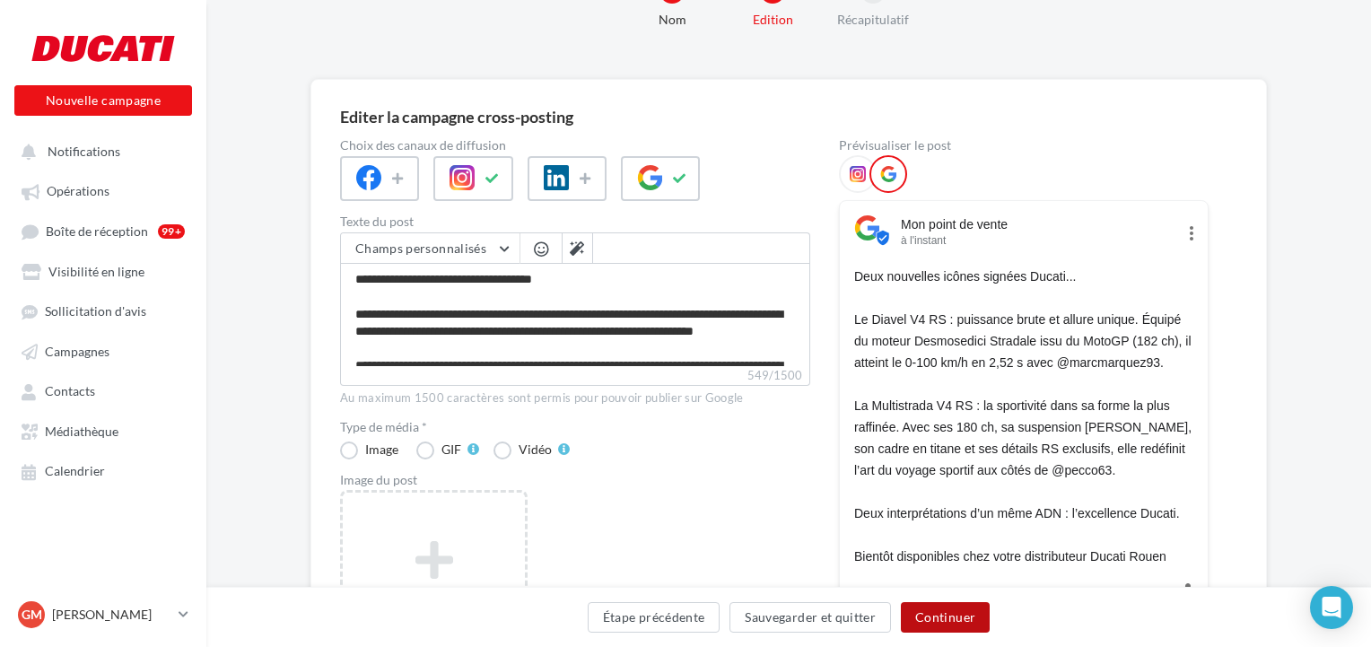
click at [928, 614] on button "Continuer" at bounding box center [945, 617] width 89 height 30
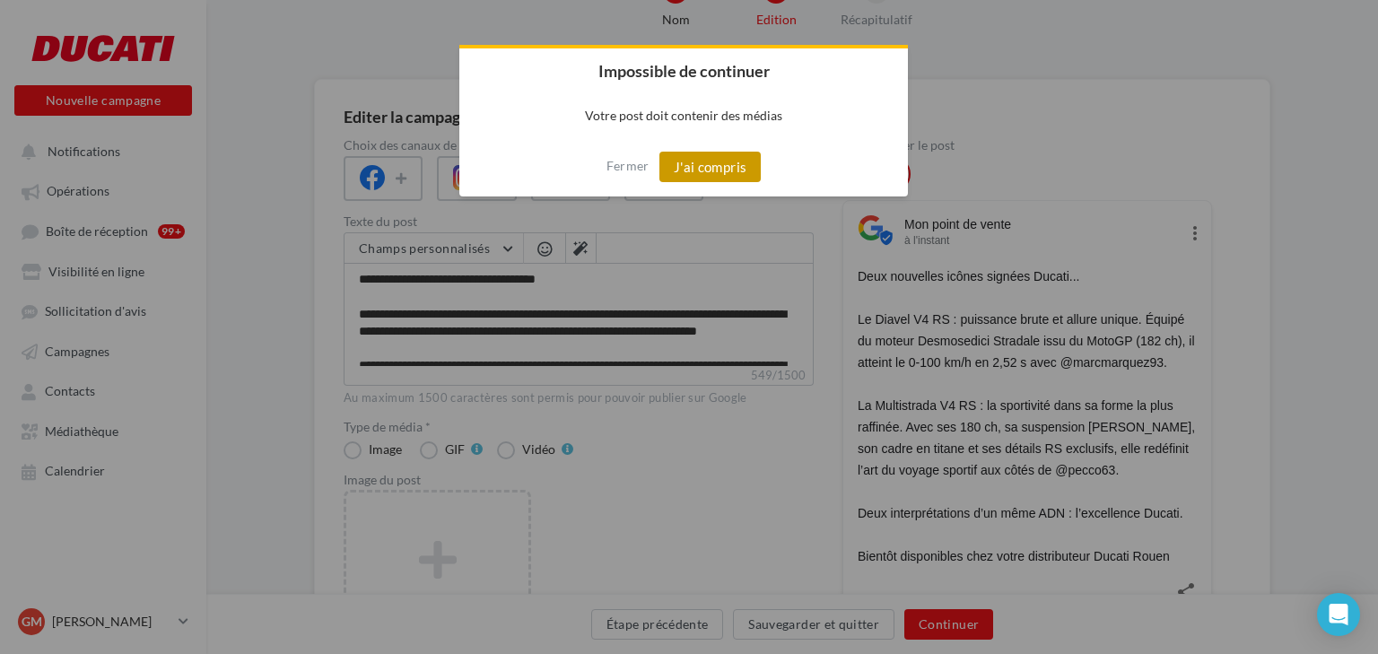
click at [722, 168] on button "J'ai compris" at bounding box center [710, 167] width 102 height 30
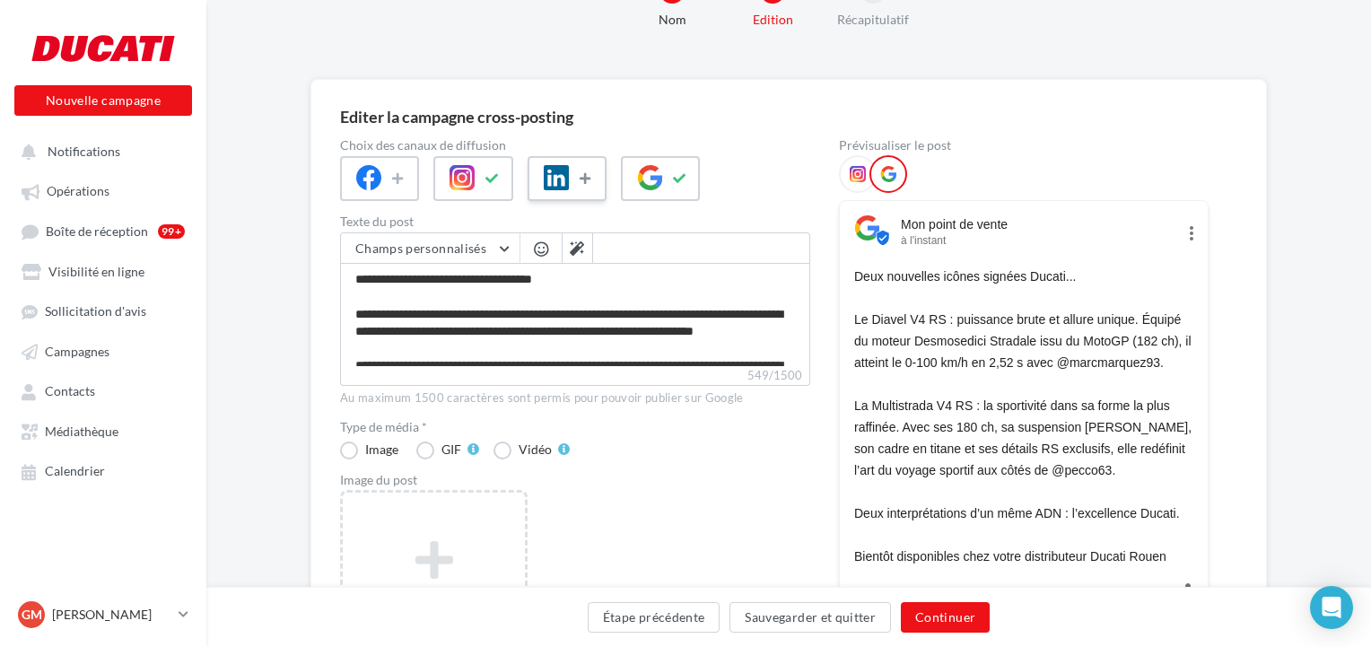
click at [577, 179] on button at bounding box center [587, 178] width 22 height 27
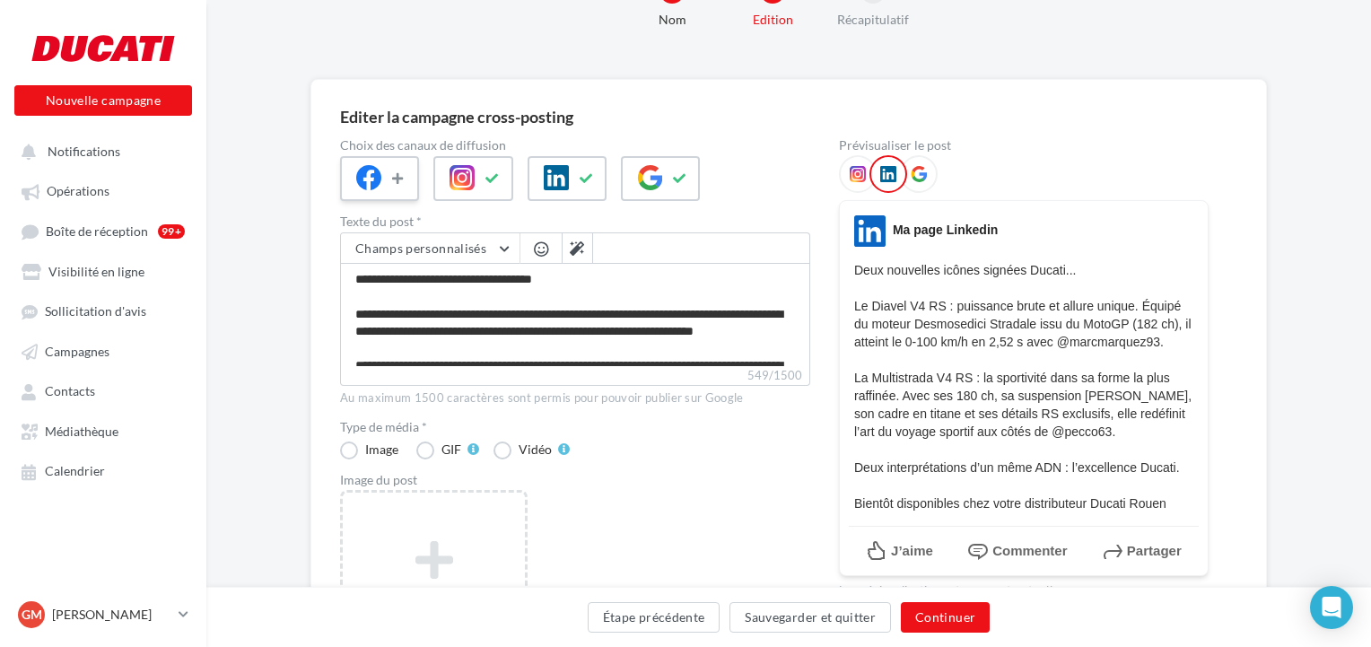
click at [399, 172] on icon at bounding box center [399, 178] width 14 height 13
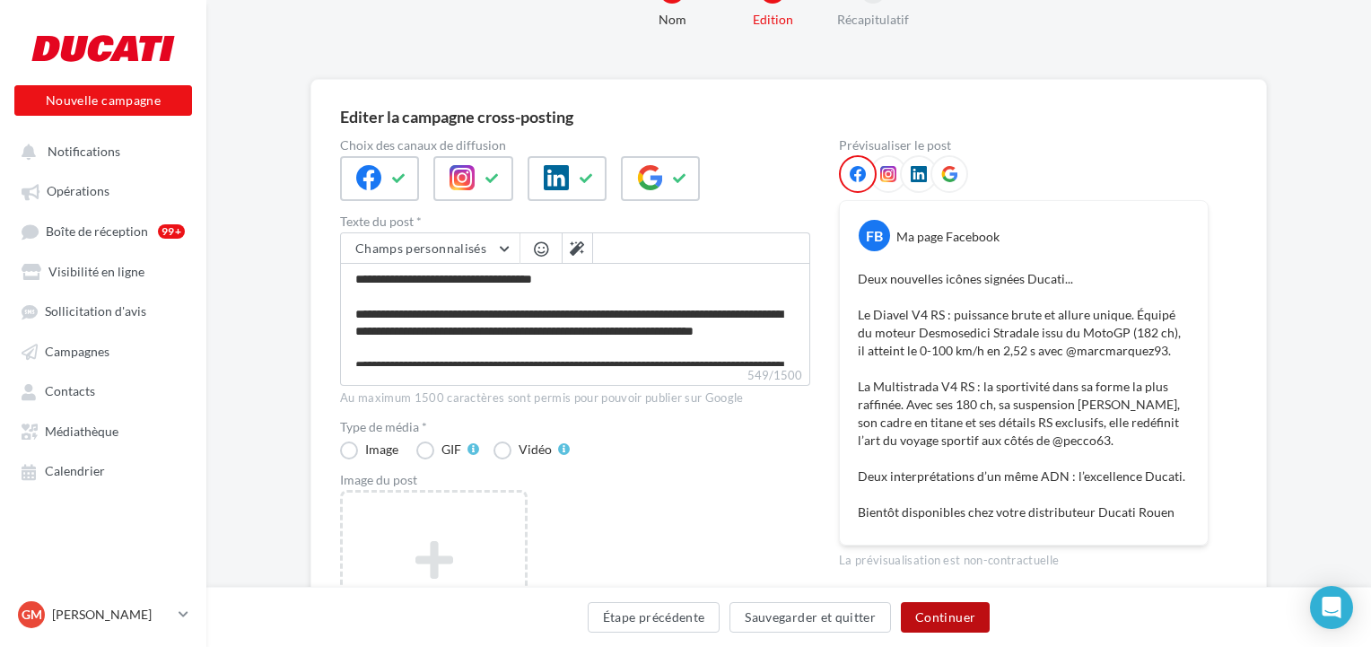
click at [934, 619] on button "Continuer" at bounding box center [945, 617] width 89 height 30
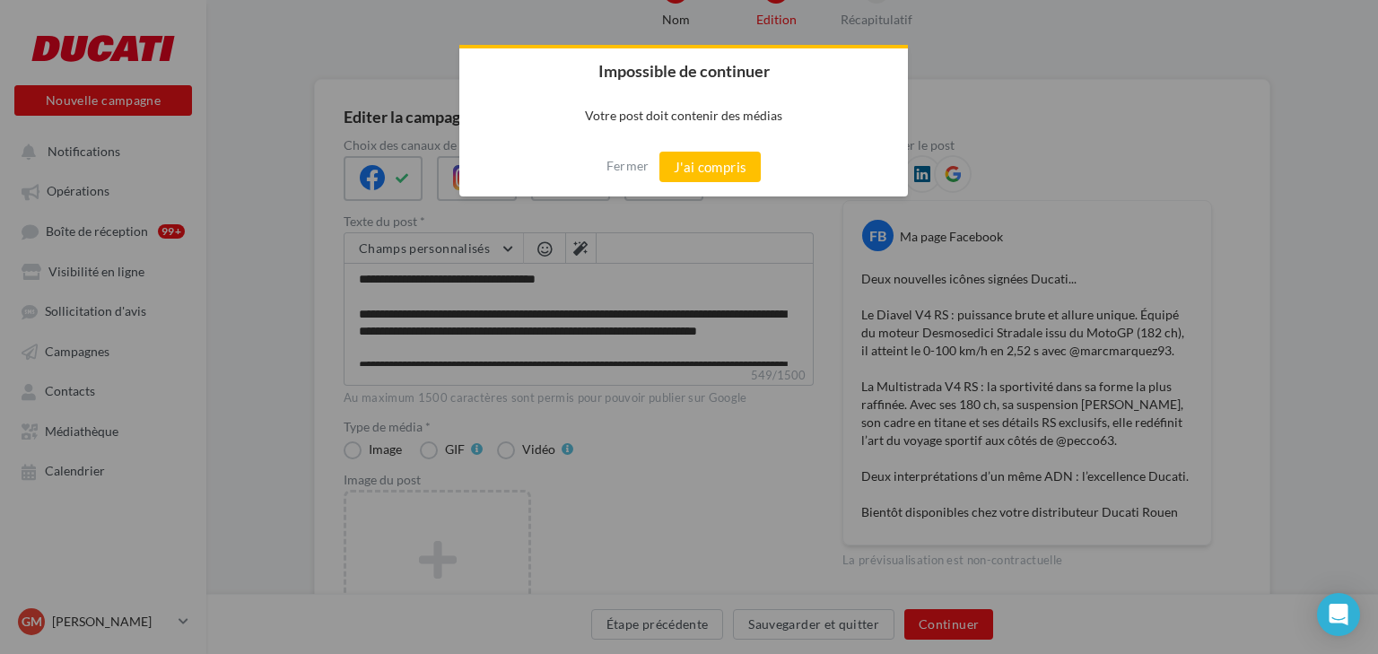
click at [705, 148] on div "Fermer J'ai compris" at bounding box center [683, 166] width 448 height 59
click at [710, 151] on div "Fermer J'ai compris" at bounding box center [683, 166] width 448 height 59
click at [712, 176] on button "J'ai compris" at bounding box center [710, 167] width 102 height 30
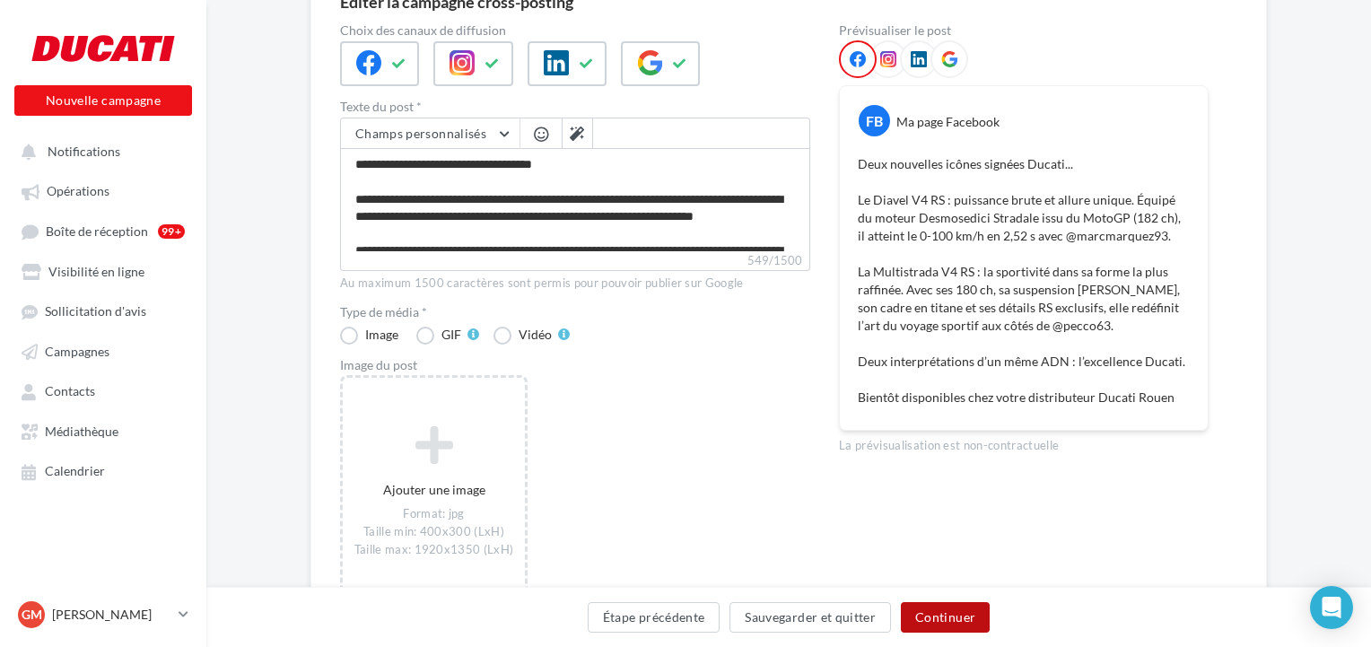
scroll to position [294, 0]
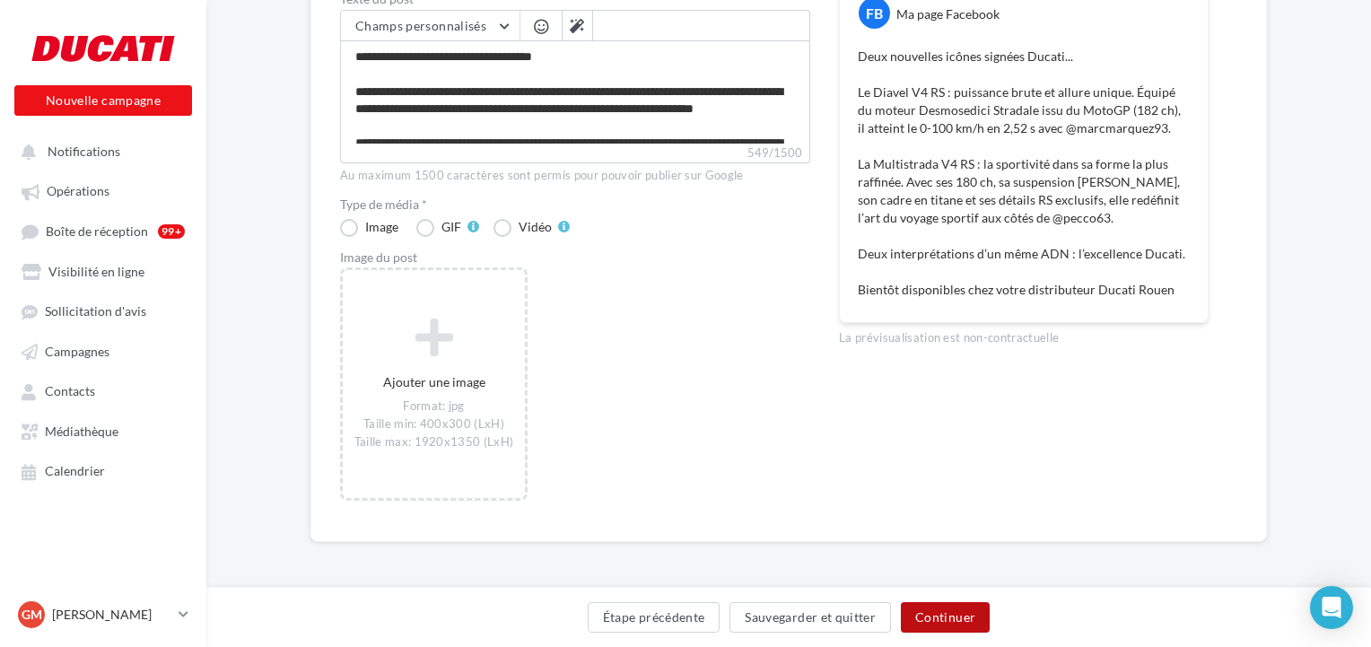
click at [925, 615] on button "Continuer" at bounding box center [945, 617] width 89 height 30
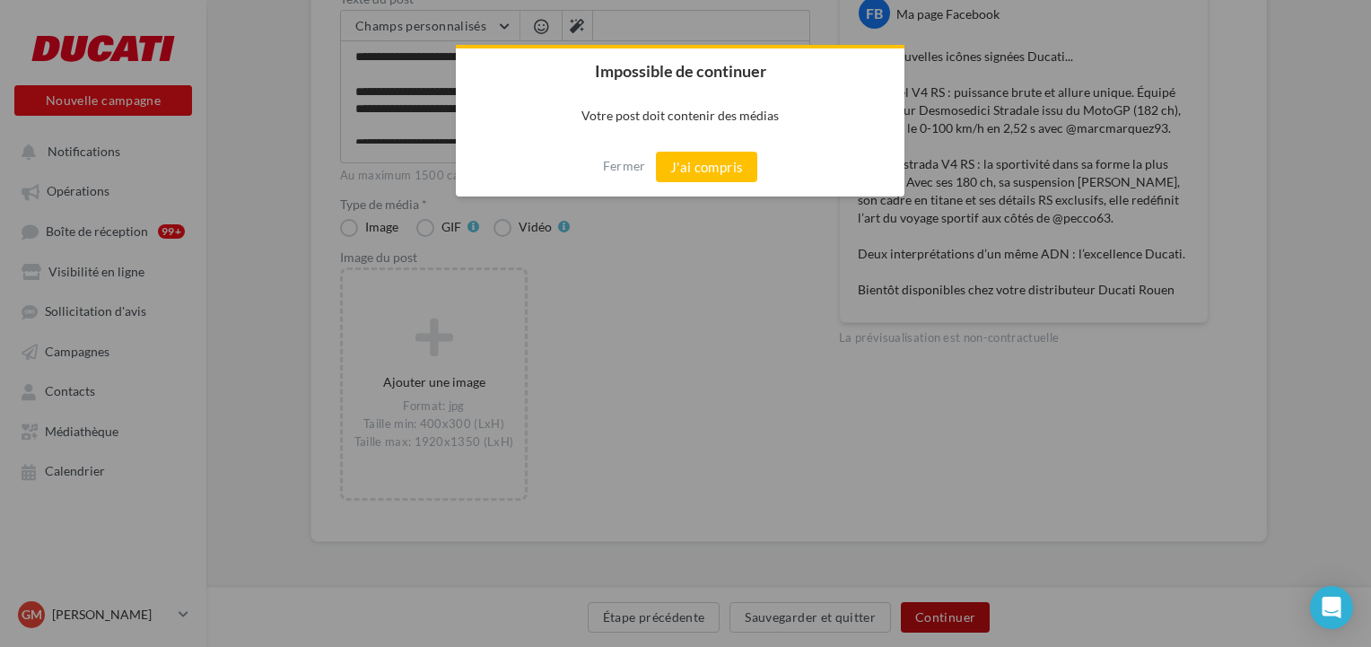
scroll to position [287, 0]
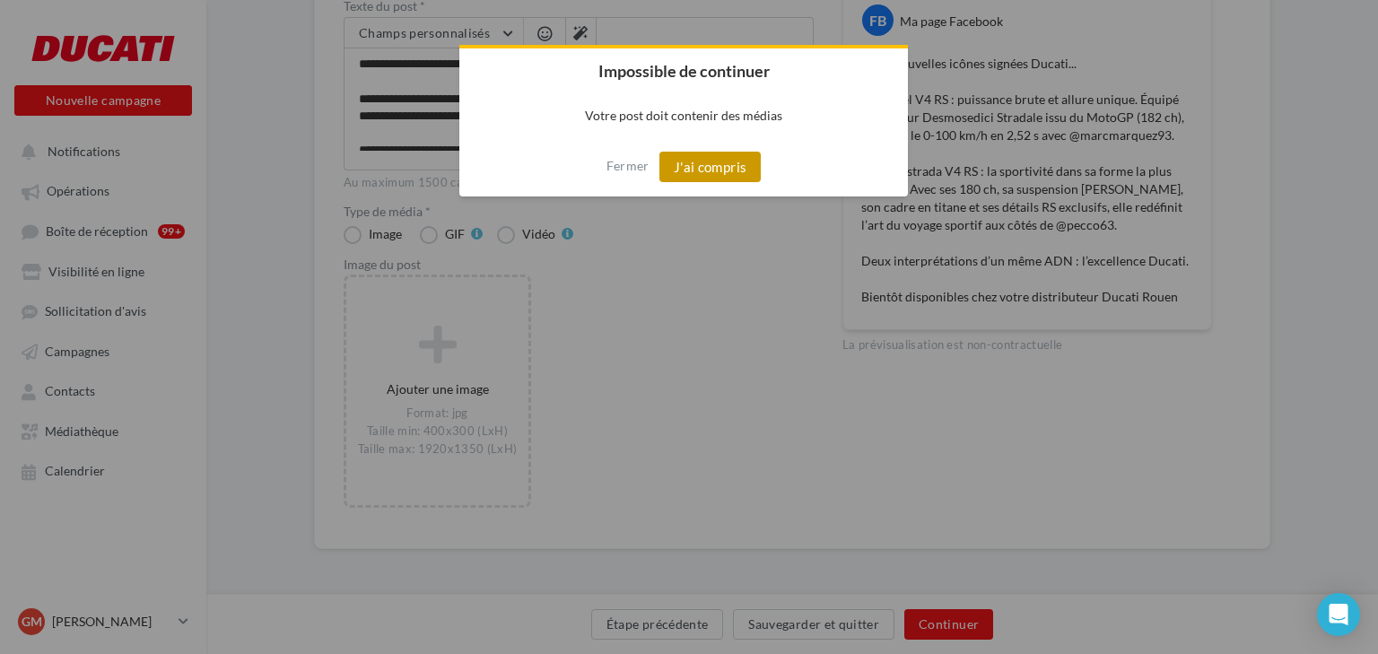
click at [735, 172] on button "J'ai compris" at bounding box center [710, 167] width 102 height 30
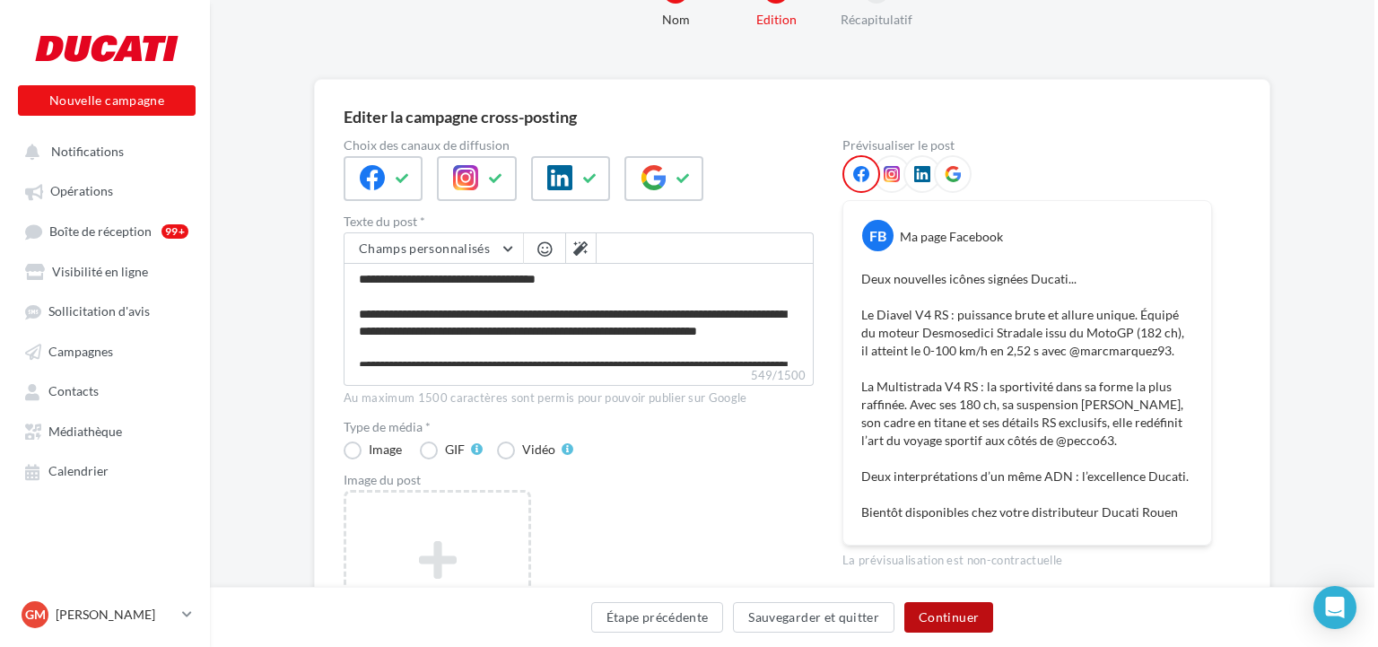
scroll to position [0, 0]
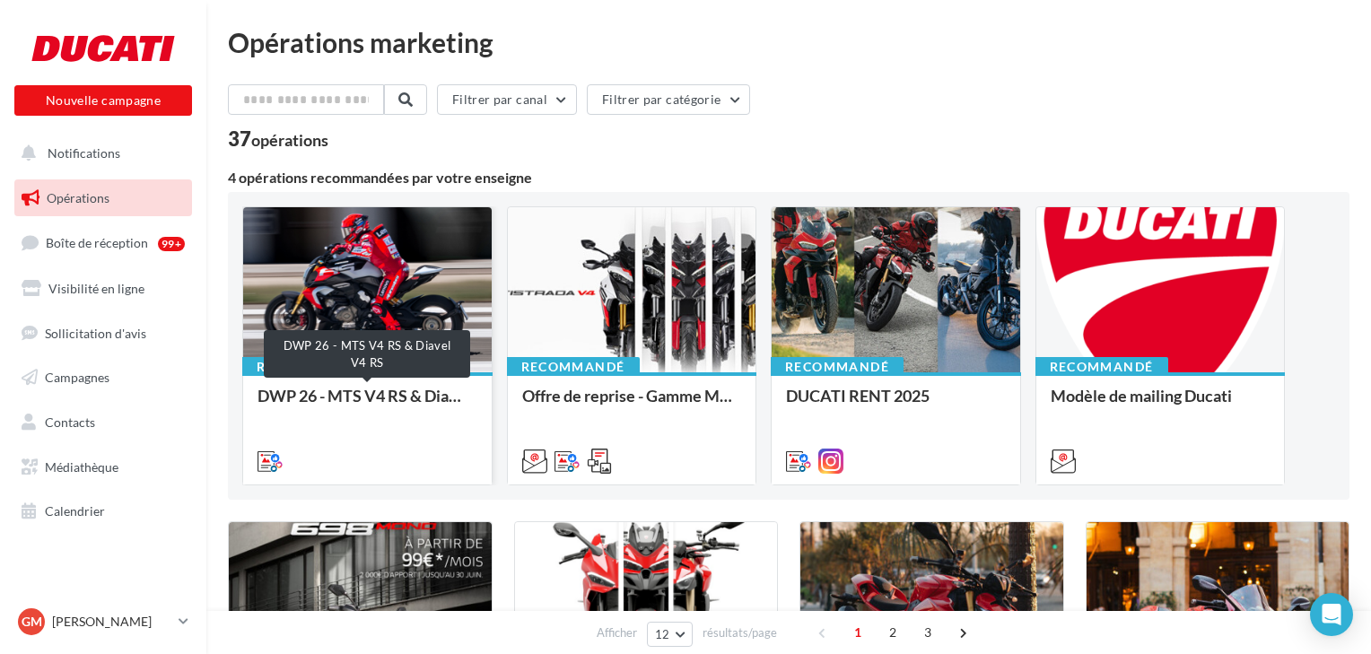
click at [319, 395] on div "DWP 26 - MTS V4 RS & Diavel V4 RS" at bounding box center [367, 405] width 220 height 36
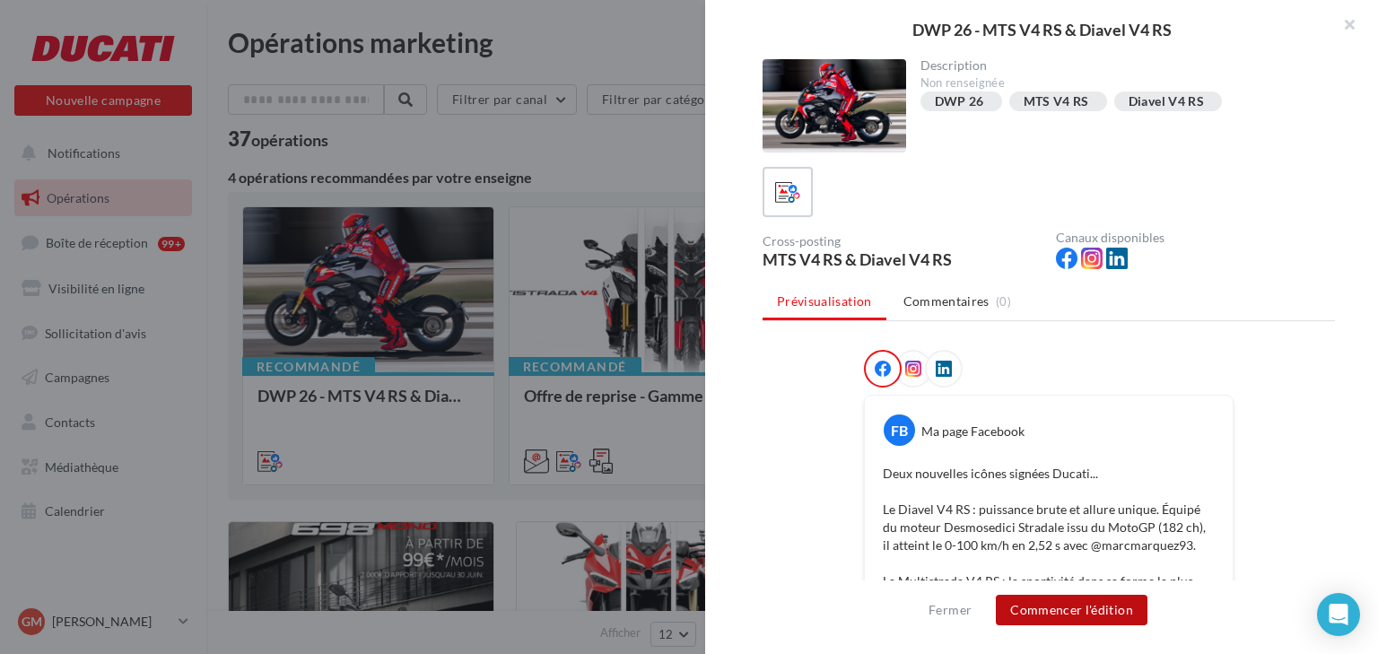
click at [1078, 605] on button "Commencer l'édition" at bounding box center [1072, 610] width 152 height 30
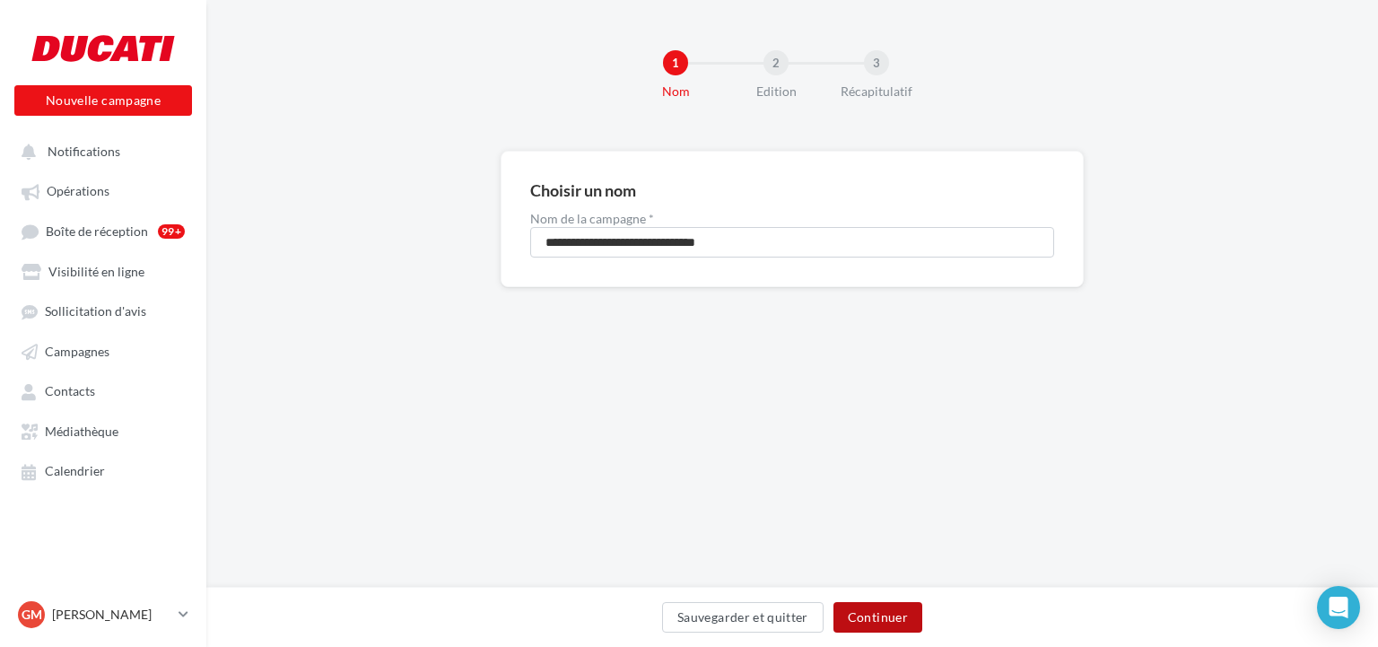
click at [862, 614] on button "Continuer" at bounding box center [877, 617] width 89 height 30
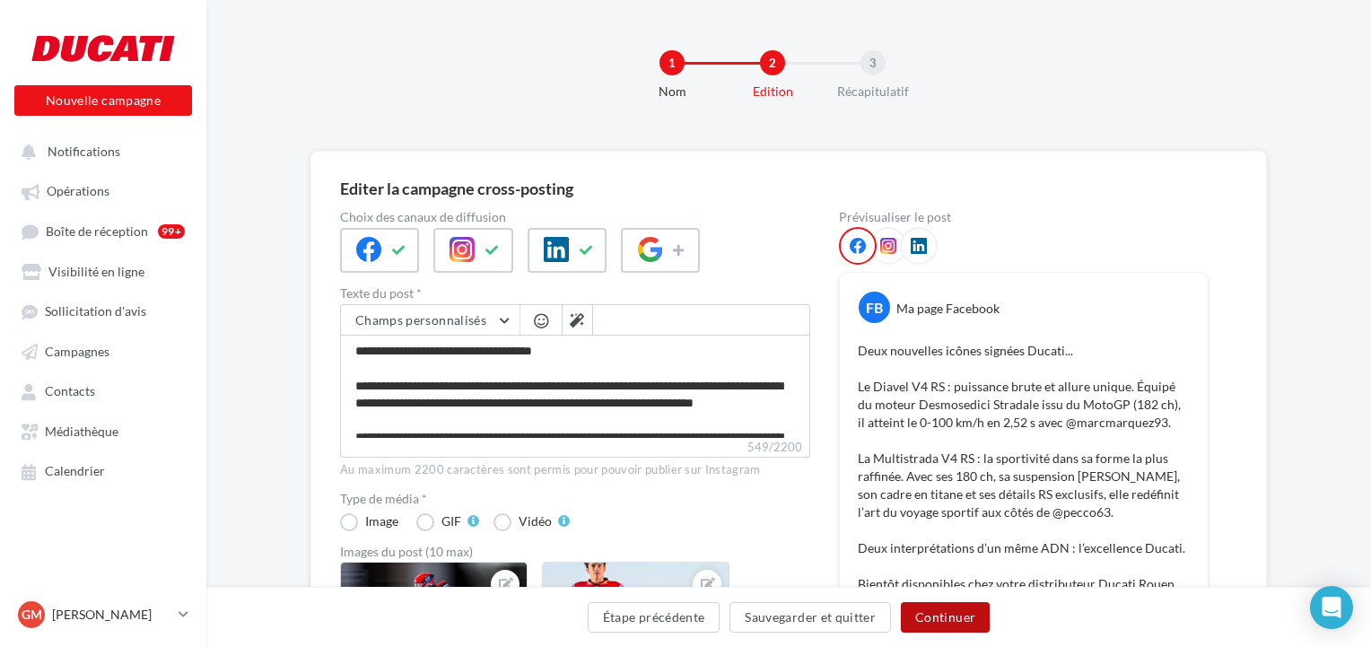
click at [945, 626] on button "Continuer" at bounding box center [945, 617] width 89 height 30
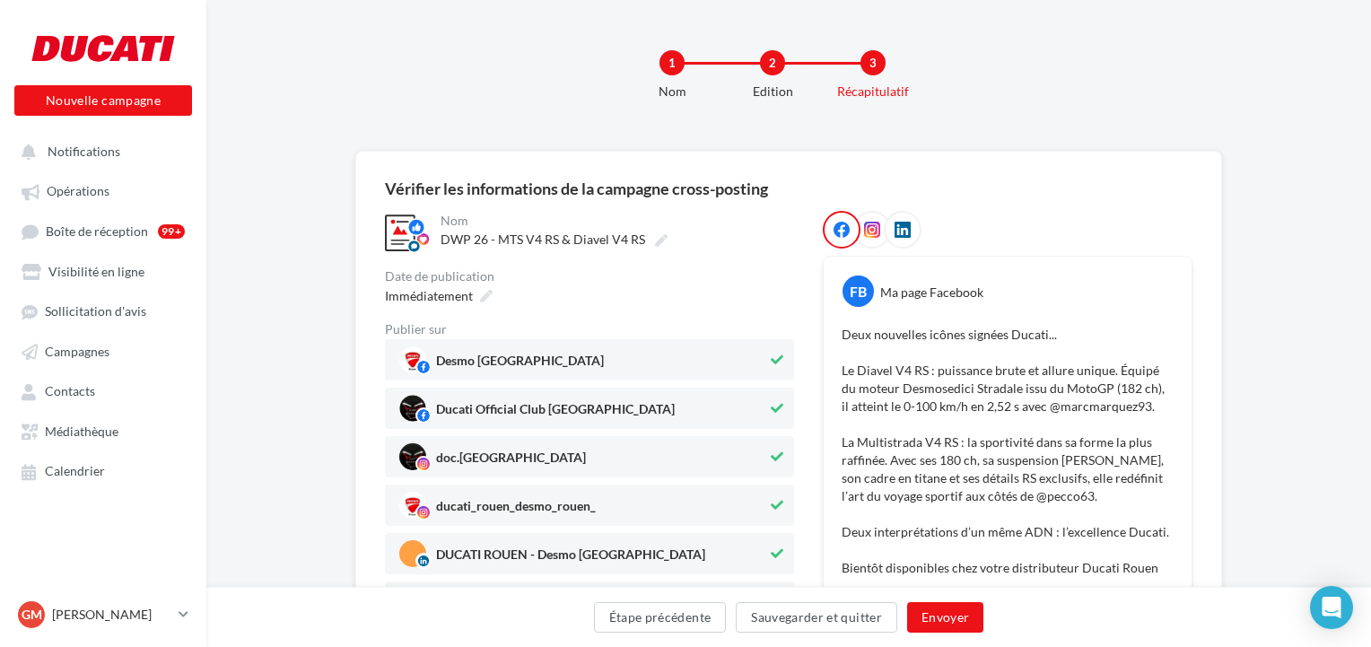
click at [781, 457] on icon at bounding box center [777, 456] width 13 height 13
click at [778, 452] on icon at bounding box center [777, 456] width 11 height 13
click at [777, 399] on button at bounding box center [777, 408] width 20 height 22
click at [778, 364] on icon at bounding box center [777, 359] width 13 height 13
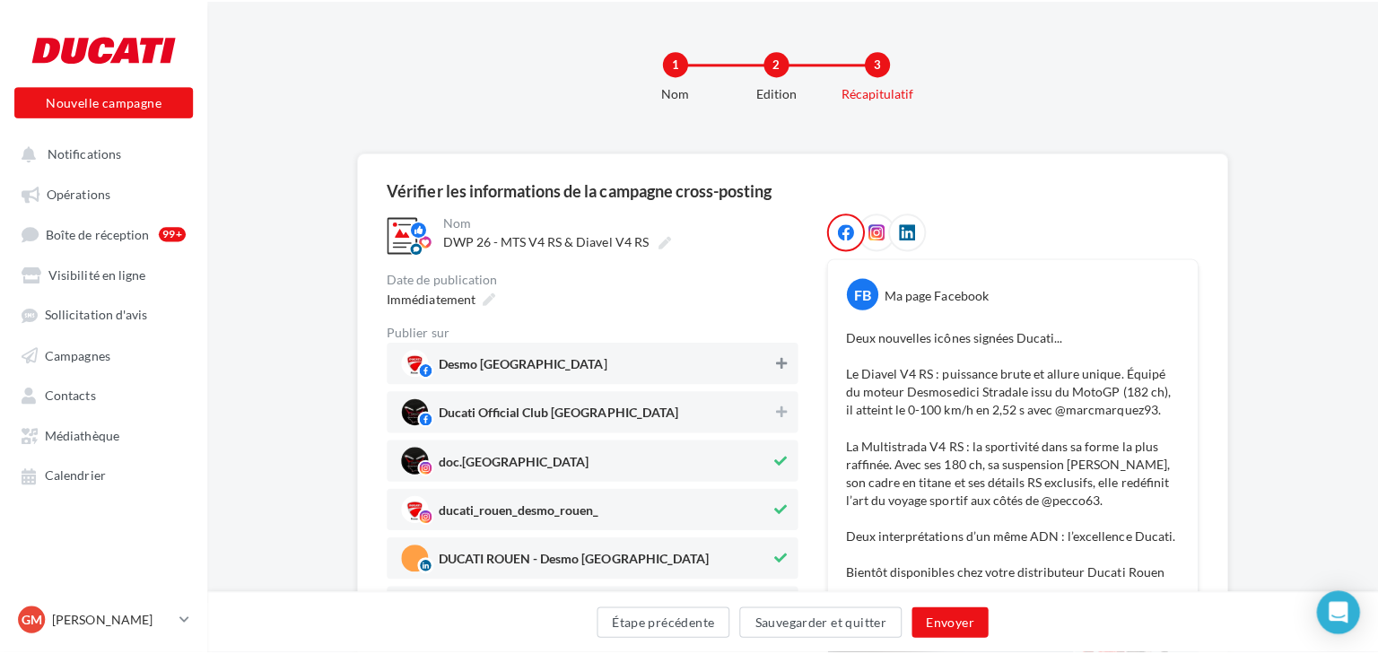
scroll to position [144, 0]
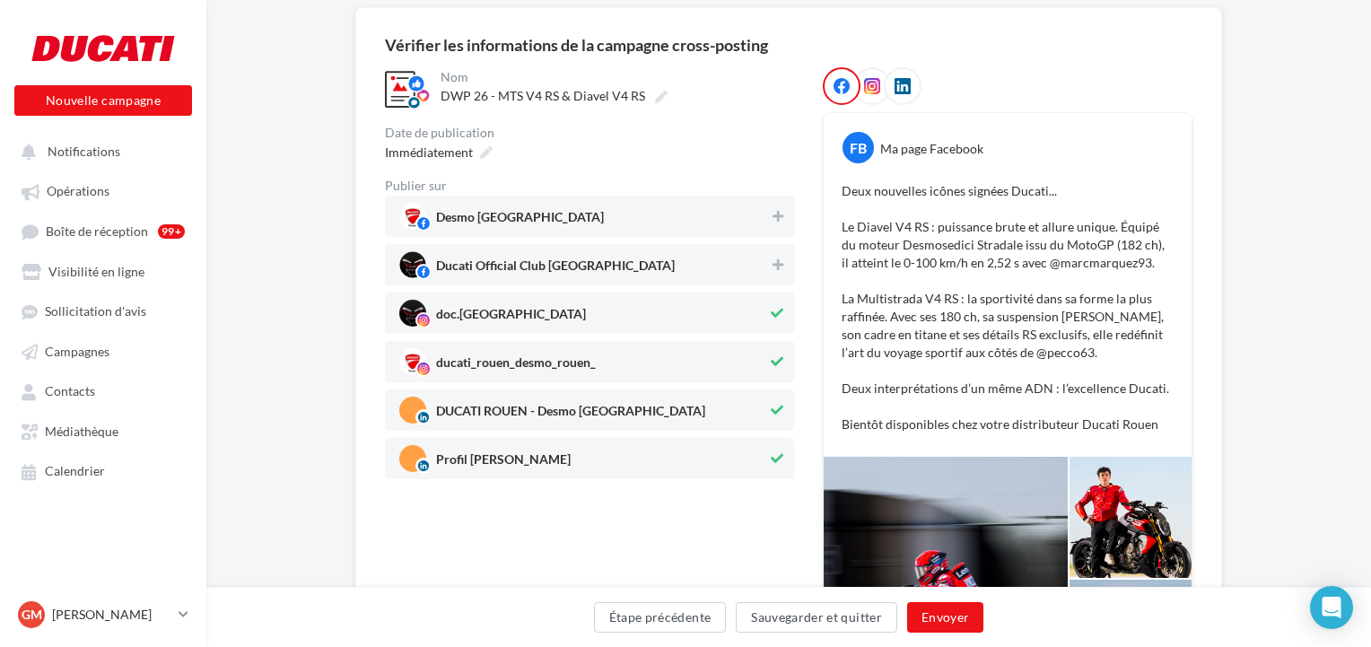
click at [775, 407] on icon at bounding box center [777, 410] width 13 height 13
click at [782, 455] on icon at bounding box center [777, 458] width 13 height 13
click at [947, 620] on button "Envoyer" at bounding box center [945, 617] width 76 height 30
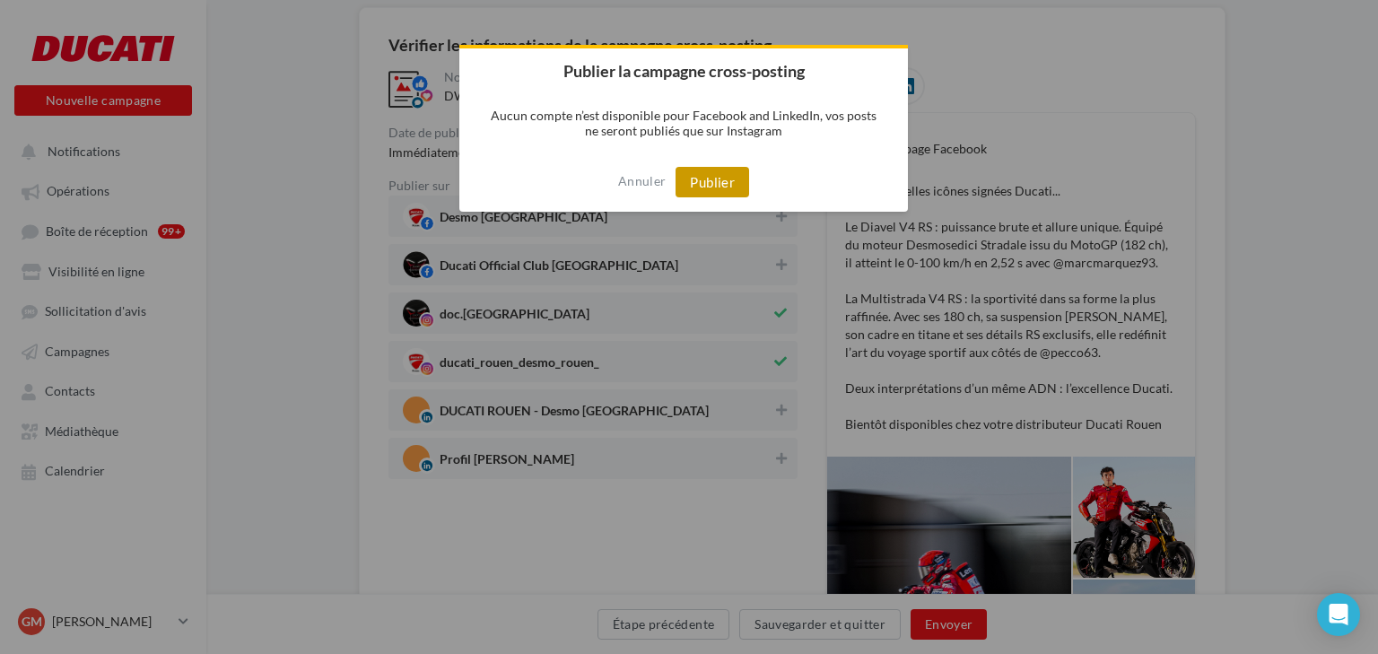
click at [693, 179] on button "Publier" at bounding box center [712, 182] width 74 height 30
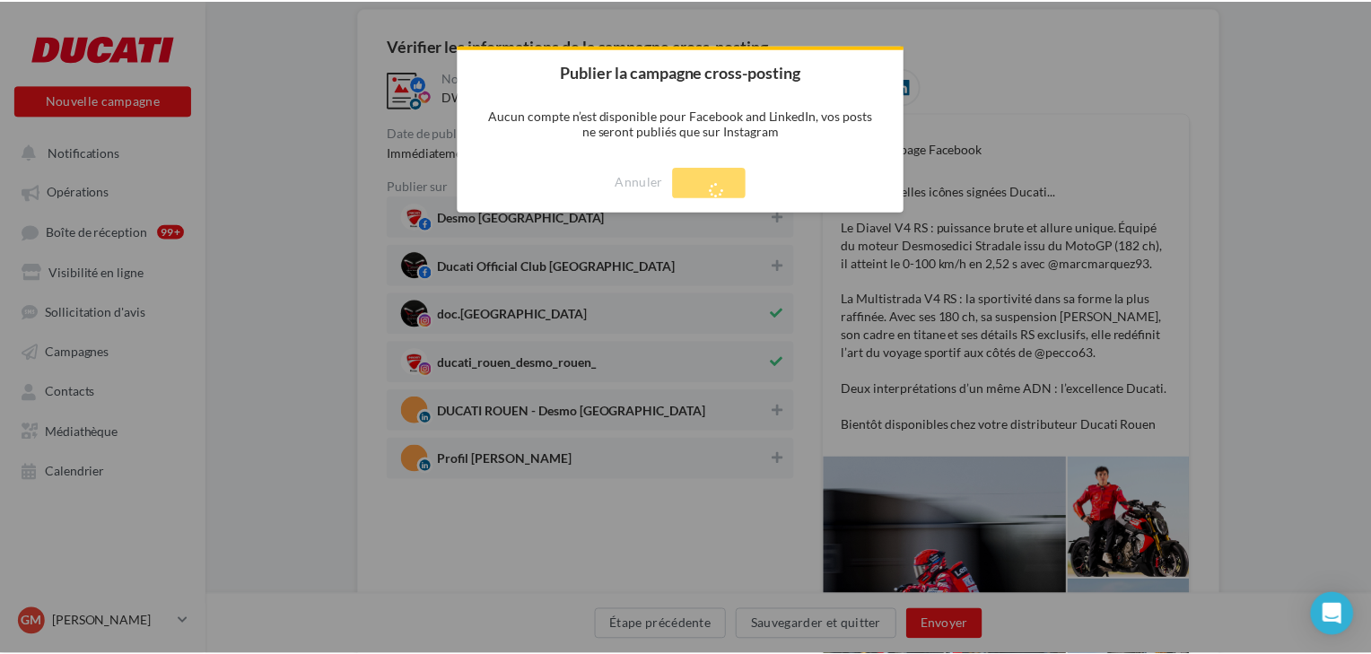
scroll to position [29, 0]
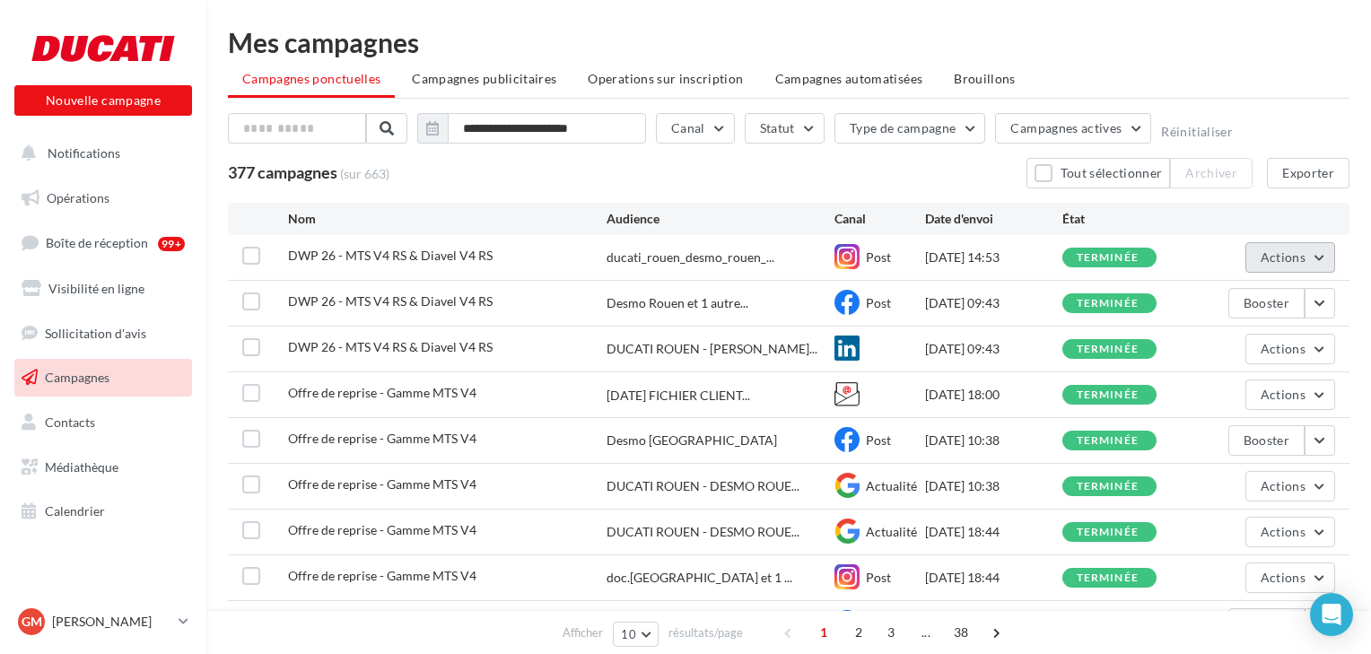
click at [1319, 250] on button "Actions" at bounding box center [1290, 257] width 90 height 30
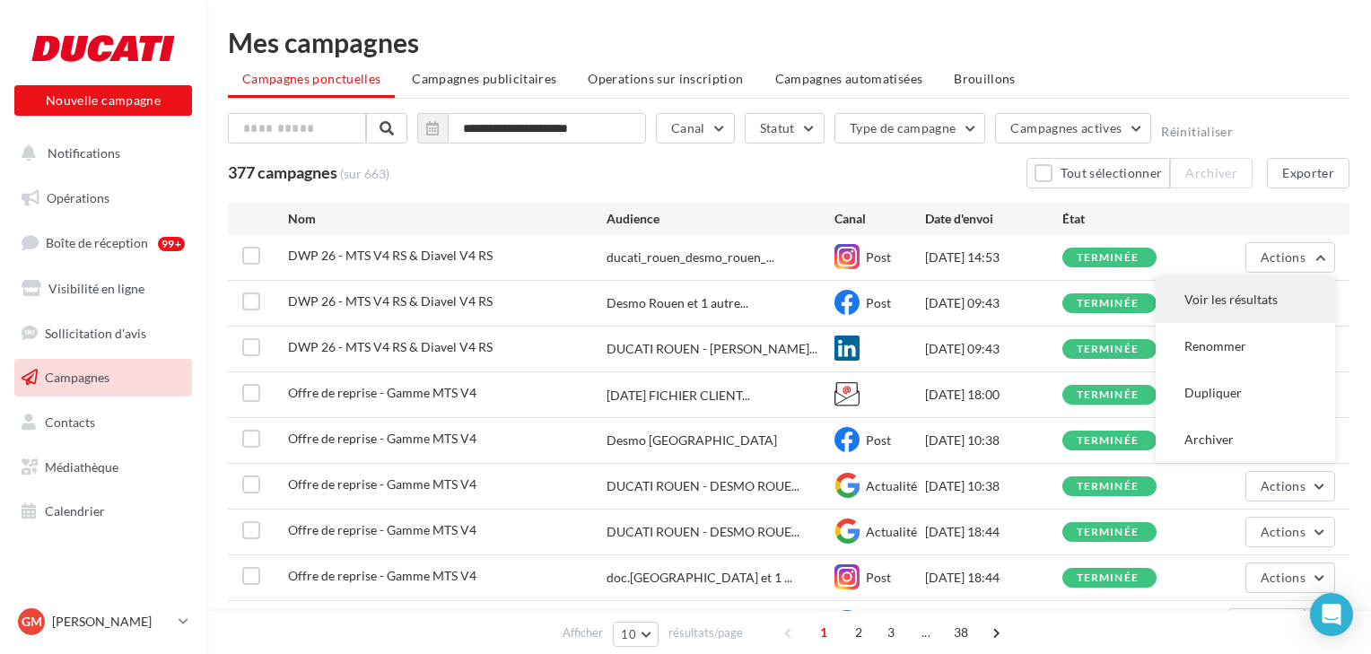
click at [1250, 295] on button "Voir les résultats" at bounding box center [1244, 299] width 179 height 47
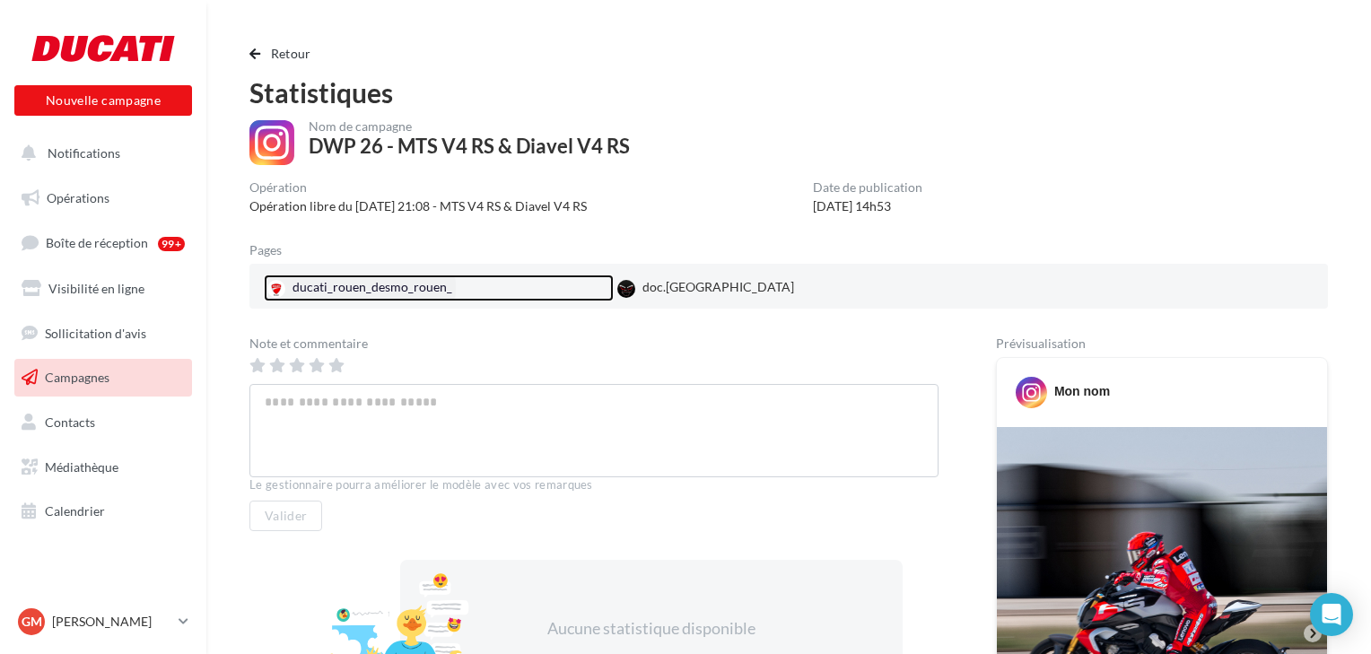
click at [341, 287] on div "ducati_rouen_desmo_rouen_" at bounding box center [360, 287] width 192 height 27
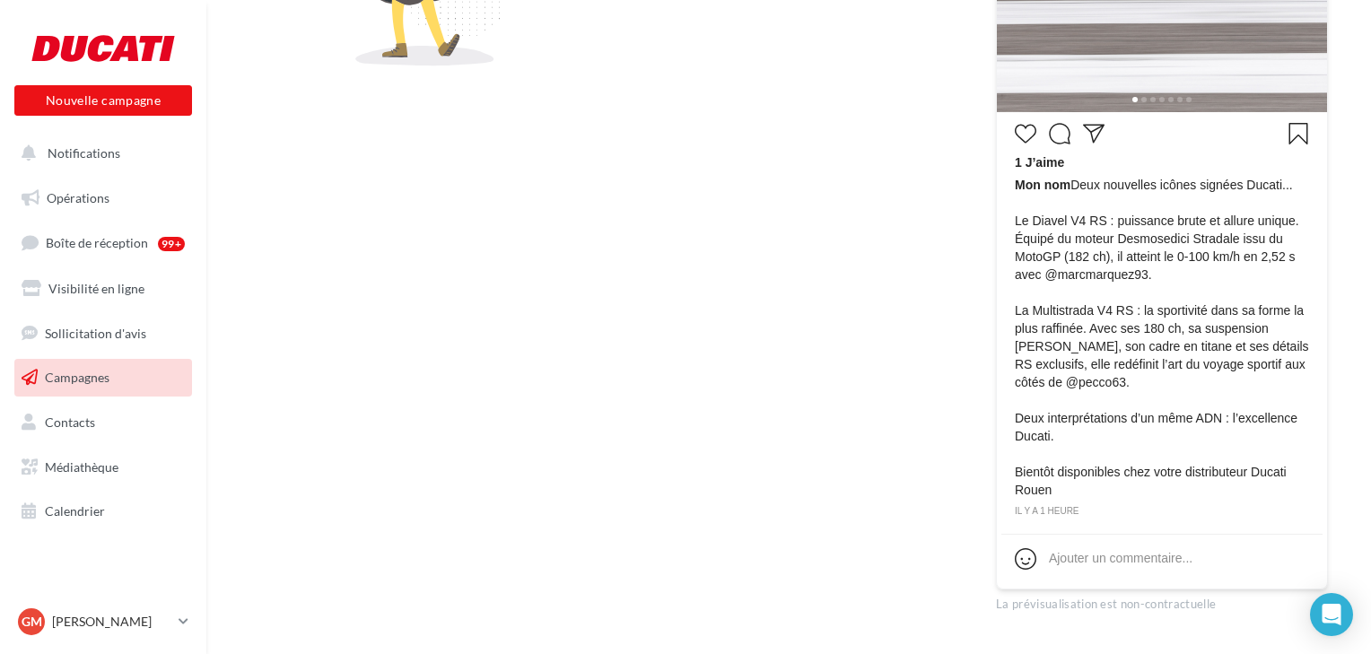
scroll to position [779, 0]
